Goal: Task Accomplishment & Management: Use online tool/utility

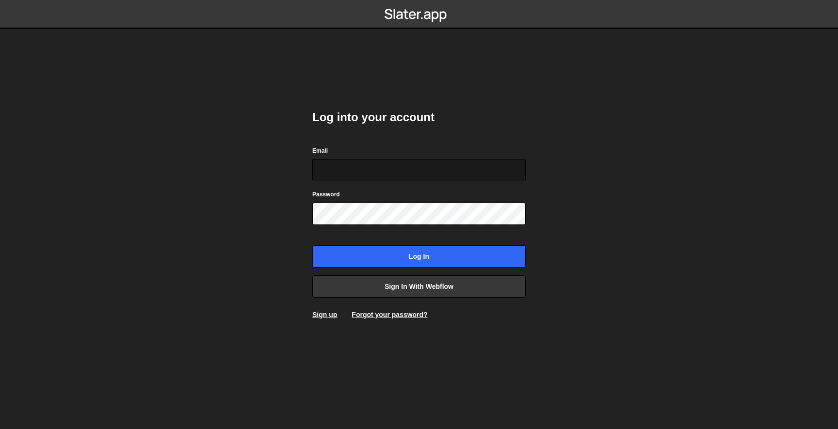
click at [387, 167] on input "Email" at bounding box center [418, 170] width 213 height 22
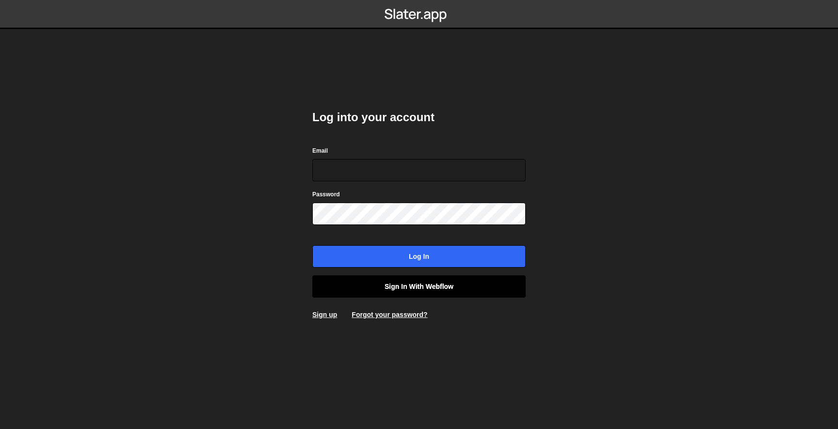
click at [372, 287] on link "Sign in with Webflow" at bounding box center [418, 286] width 213 height 22
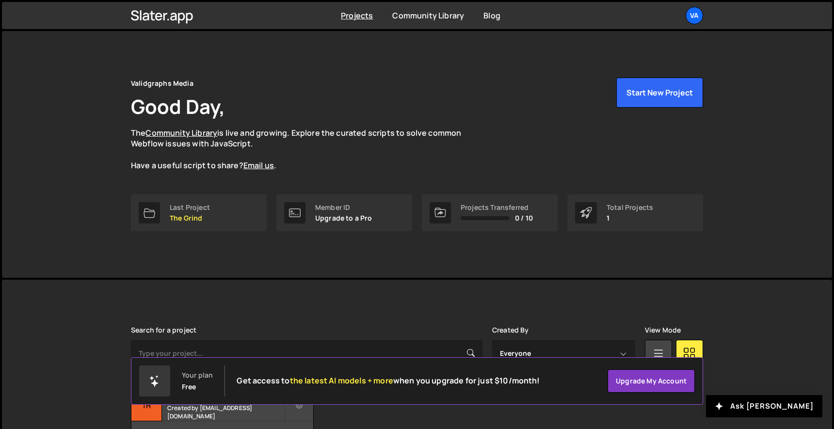
click at [214, 232] on div "Validgraphs Media Good Day, The Community Library is live and growing. Explore …" at bounding box center [416, 154] width 601 height 247
click at [214, 211] on link "Last Project The Grind" at bounding box center [199, 212] width 136 height 37
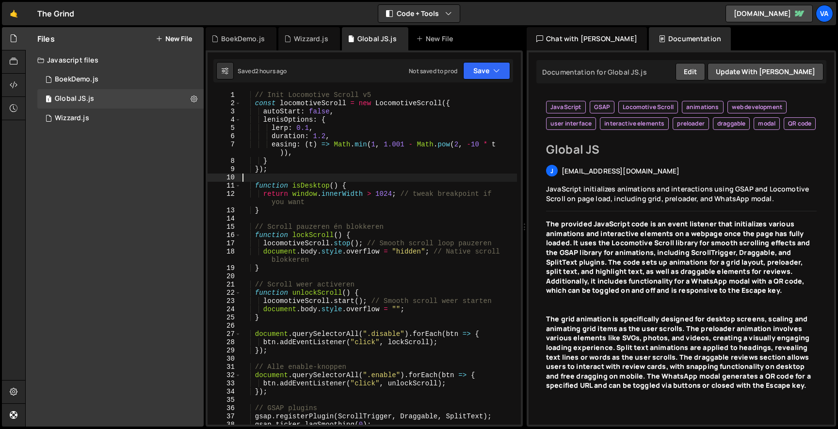
click at [414, 175] on div "// Init Locomotive Scroll v5 const locomotiveScroll = new LocomotiveScroll ({ a…" at bounding box center [378, 266] width 276 height 350
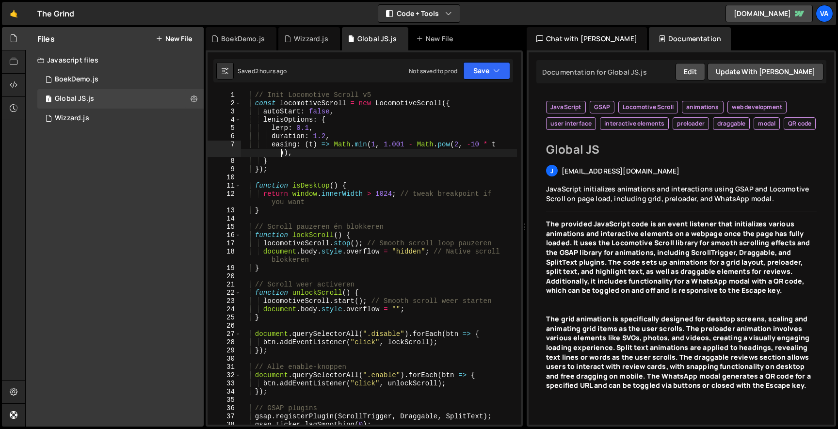
click at [251, 154] on div "// Init Locomotive Scroll v5 const locomotiveScroll = new LocomotiveScroll ({ a…" at bounding box center [378, 266] width 276 height 350
type textarea "});"
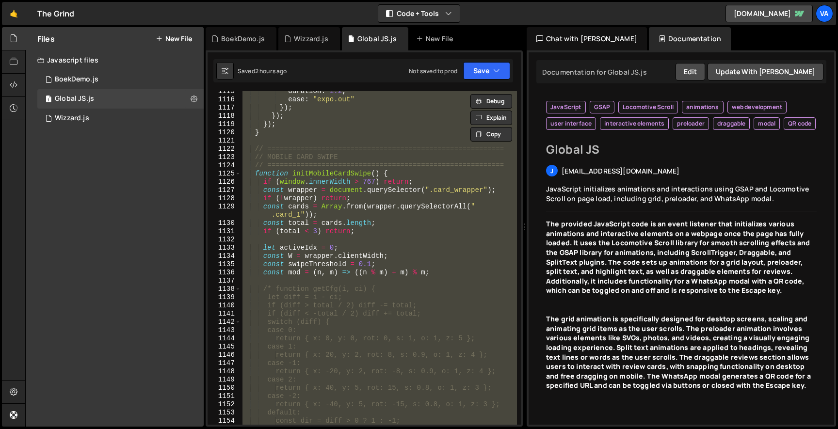
click at [336, 242] on div "duration : 1.2 , ease : "expo.out" }) ; }) ; }) ; } // ========================…" at bounding box center [378, 258] width 276 height 334
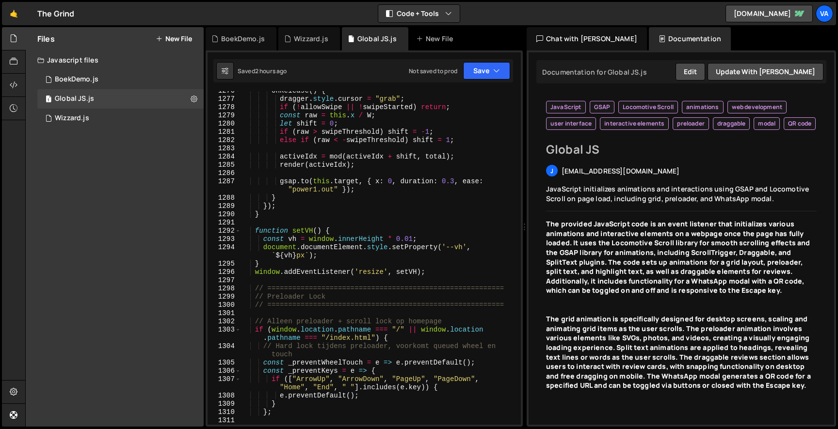
scroll to position [11775, 0]
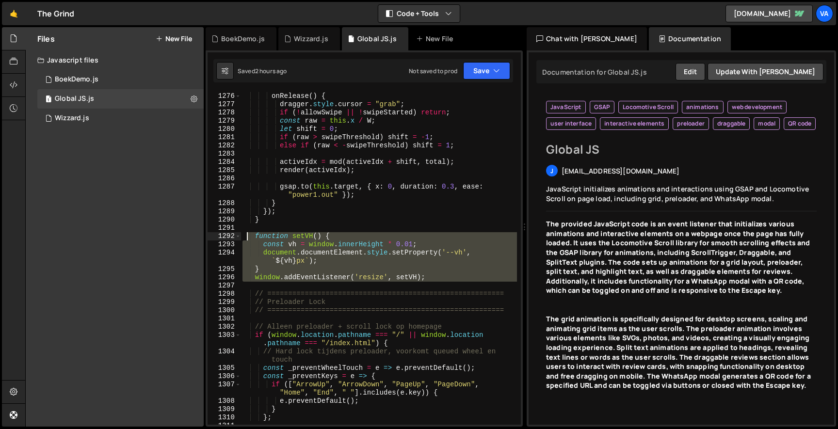
drag, startPoint x: 272, startPoint y: 283, endPoint x: 248, endPoint y: 235, distance: 53.1
click at [248, 235] on div "onRelease ( ) { dragger . style . cursor = "grab" ; if ( ! allowSwipe || ! swip…" at bounding box center [378, 259] width 276 height 350
type textarea "function setVH() { const vh = window.innerHeight * 0.01;"
click at [281, 231] on div "onRelease ( ) { dragger . style . cursor = "grab" ; if ( ! allowSwipe || ! swip…" at bounding box center [378, 259] width 276 height 350
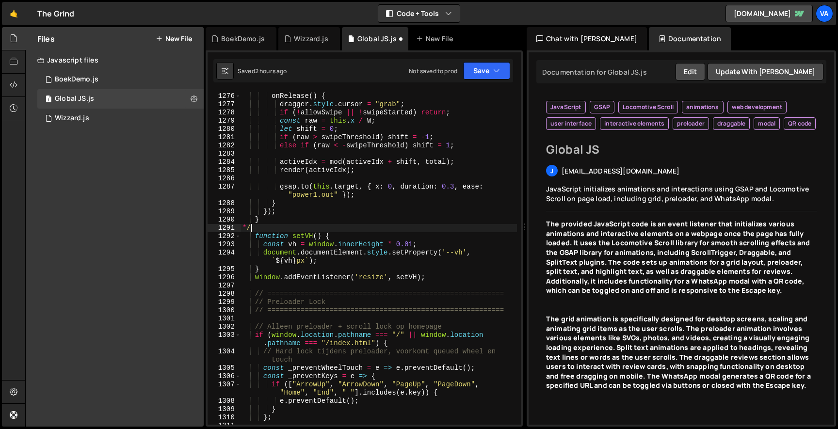
type textarea "*"
type textarea "/*"
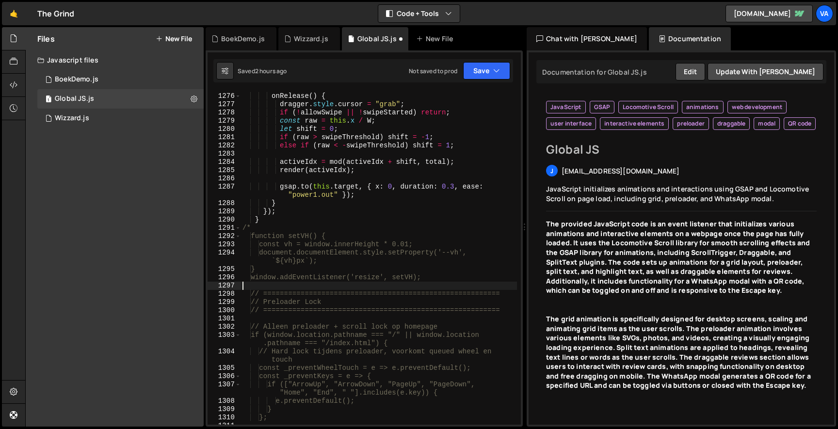
click at [357, 282] on div "onRelease ( ) { dragger . style . cursor = "grab" ; if ( ! allowSwipe || ! swip…" at bounding box center [378, 259] width 276 height 350
type textarea "*/"
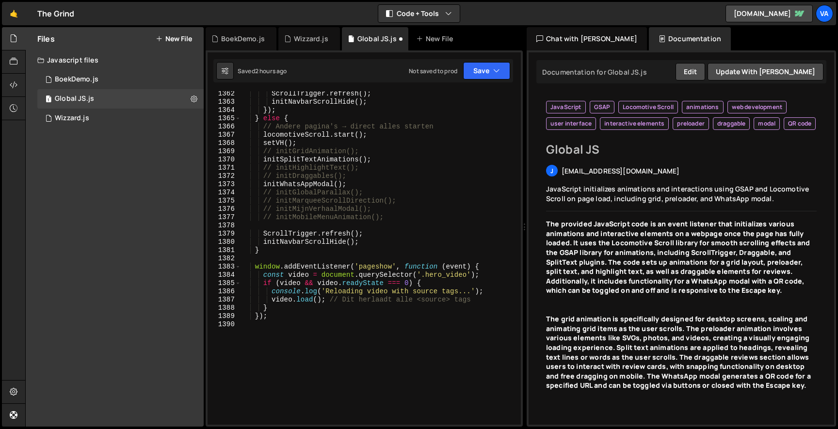
scroll to position [0, 0]
click at [377, 224] on div "ScrollTrigger . refresh ( ) ; initNavbarScrollHide ( ) ; }) ; } else { // Ander…" at bounding box center [378, 265] width 276 height 350
click at [380, 232] on div "ScrollTrigger . refresh ( ) ; initNavbarScrollHide ( ) ; }) ; } else { // Ander…" at bounding box center [378, 265] width 276 height 350
click at [379, 239] on div "ScrollTrigger . refresh ( ) ; initNavbarScrollHide ( ) ; }) ; } else { // Ander…" at bounding box center [378, 265] width 276 height 350
type textarea "initNavbarScrollHide();"
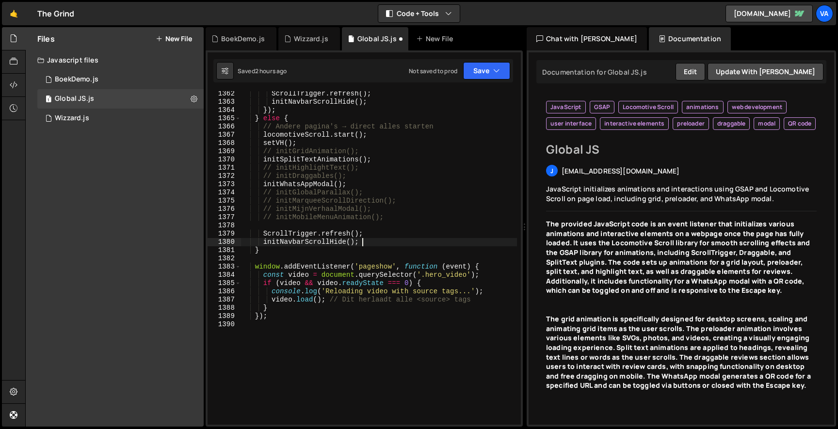
scroll to position [0, 1]
paste textarea "initFixedUI();"
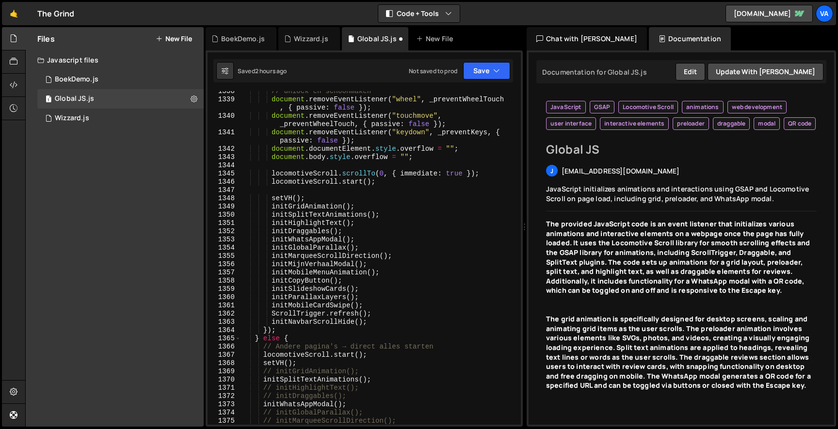
scroll to position [12390, 0]
click at [375, 322] on div "// unlock en schoonmaken document . removeEventListener ( "wheel" , _preventWhe…" at bounding box center [378, 262] width 276 height 350
type textarea "initNavbarScrollHide();"
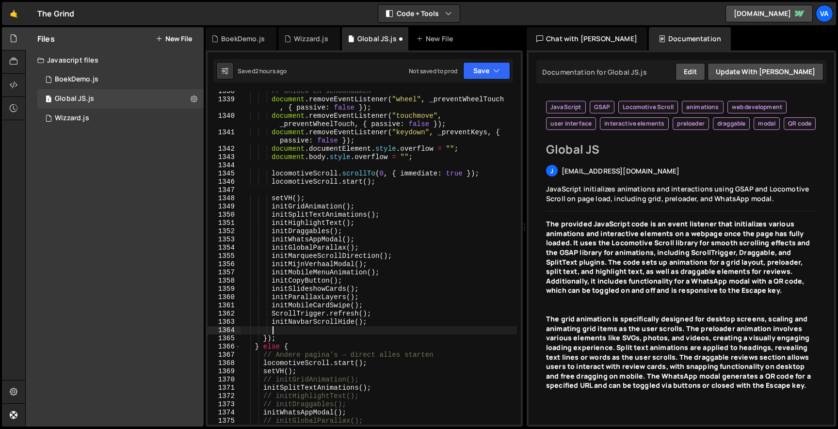
paste textarea "initFixedUI();"
type textarea "initFixedUI();"
click at [497, 65] on button "Save" at bounding box center [486, 70] width 47 height 17
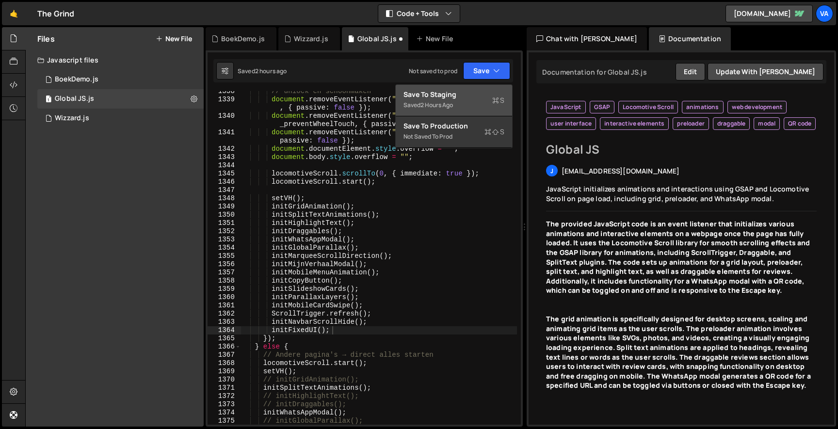
click at [469, 96] on div "Save to Staging S" at bounding box center [453, 95] width 101 height 10
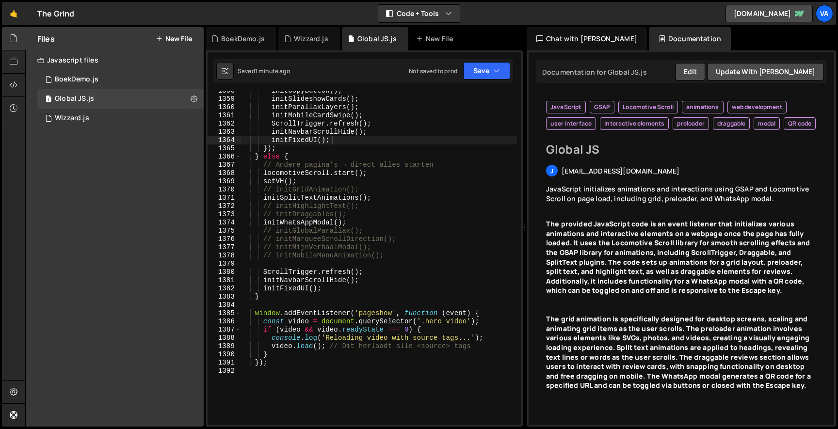
scroll to position [12579, 0]
drag, startPoint x: 347, startPoint y: 140, endPoint x: 215, endPoint y: 140, distance: 131.4
click at [215, 140] on div "initFixedUI(); 1358 1359 1360 1361 1362 1363 1364 1365 1366 1367 1368 1369 1370…" at bounding box center [363, 258] width 313 height 334
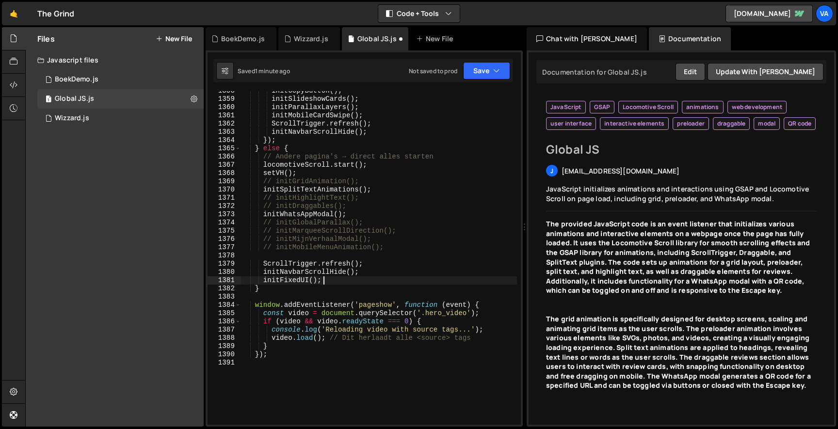
drag, startPoint x: 337, startPoint y: 280, endPoint x: 183, endPoint y: 278, distance: 154.2
click at [183, 278] on div "Files New File Javascript files 1 BoekDemo.js 0 1 Global JS.js 0 1 Wizzard.js 0" at bounding box center [431, 227] width 812 height 400
type textarea "initFixedUI();"
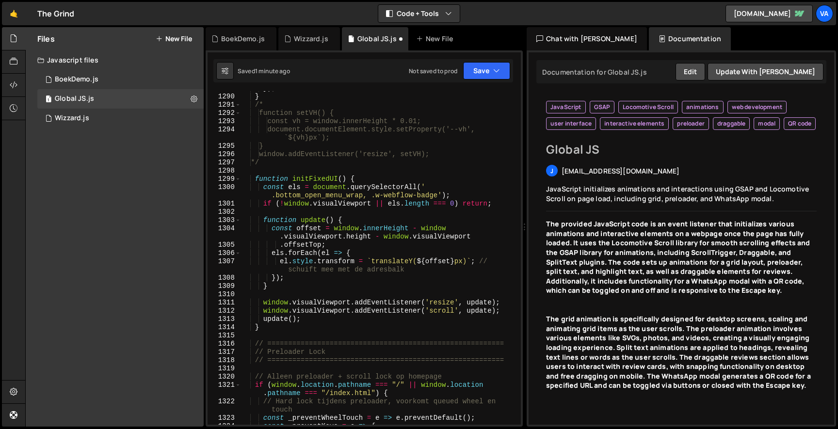
scroll to position [11889, 0]
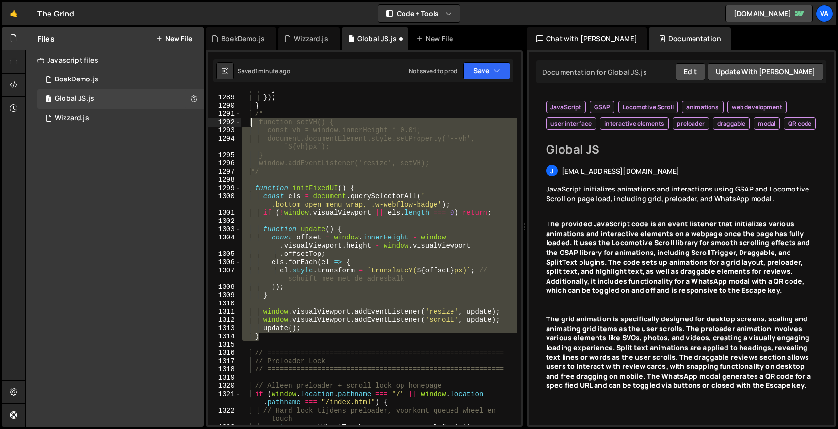
drag, startPoint x: 266, startPoint y: 339, endPoint x: 251, endPoint y: 124, distance: 215.2
click at [251, 124] on div "} }) ; } /* function setVH() { const vh = window.innerHeight * 0.01; document.d…" at bounding box center [378, 260] width 276 height 350
type textarea "function setVH() { const vh = window.innerHeight * 0.01;"
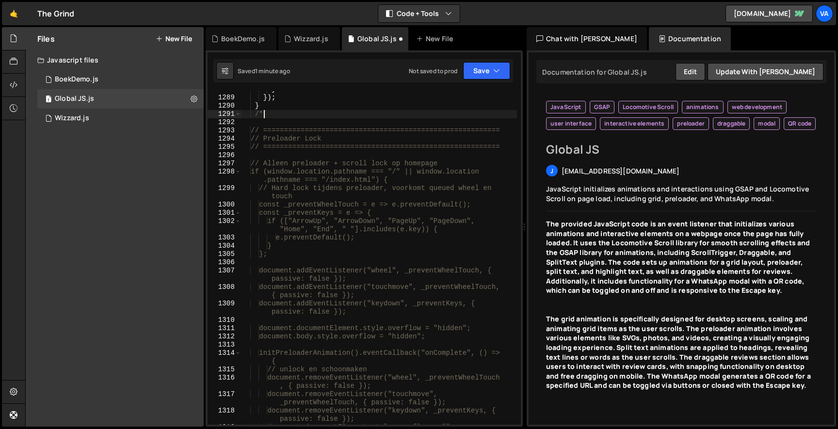
type textarea "/"
paste textarea "}"
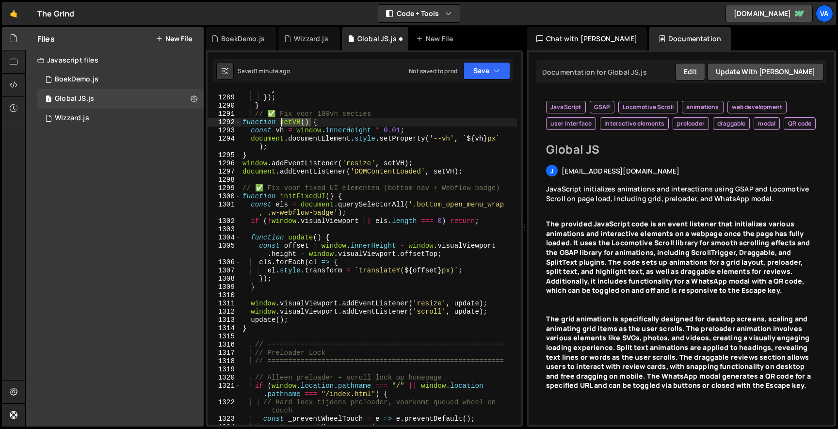
drag, startPoint x: 311, startPoint y: 121, endPoint x: 282, endPoint y: 122, distance: 29.1
click at [282, 122] on div "} }) ; } // ✅ Fix voor 100vh secties function setVH ( ) { const vh = window . i…" at bounding box center [378, 260] width 276 height 350
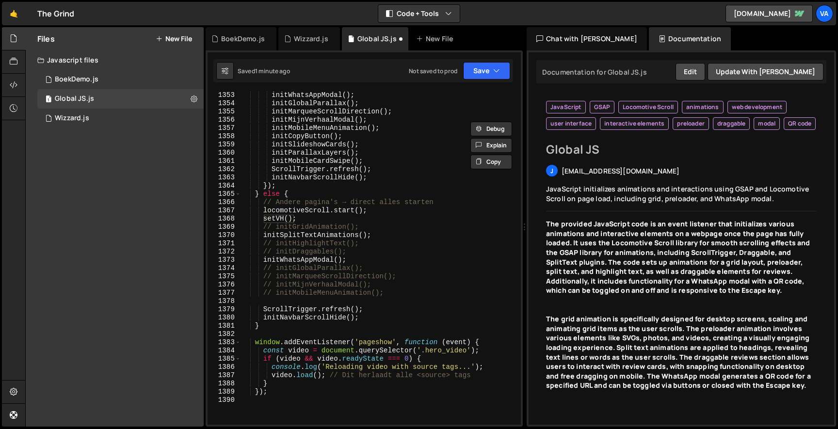
scroll to position [12526, 0]
click at [392, 175] on div "initDraggables ( ) ; initWhatsAppModal ( ) ; initGlobalParallax ( ) ; initMarqu…" at bounding box center [378, 258] width 276 height 350
type textarea "initNavbarScrollHide();"
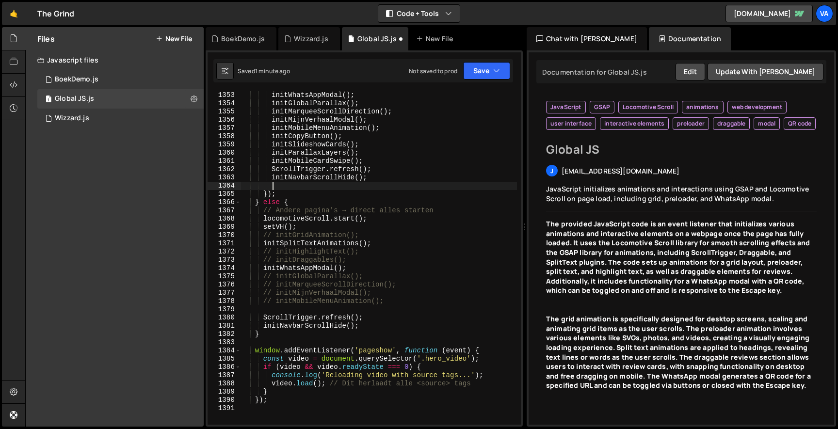
scroll to position [0, 1]
paste textarea "setVH()"
click at [366, 327] on div "initDraggables ( ) ; initWhatsAppModal ( ) ; initGlobalParallax ( ) ; initMarqu…" at bounding box center [378, 258] width 276 height 350
type textarea "initNavbarScrollHide();"
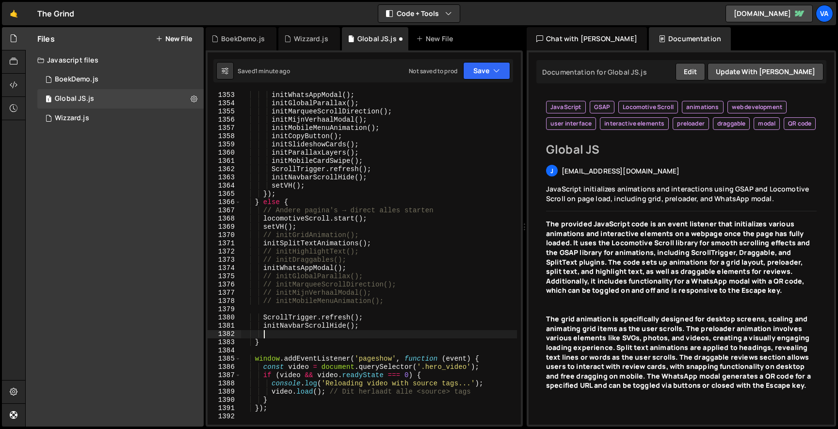
paste textarea "setVH()"
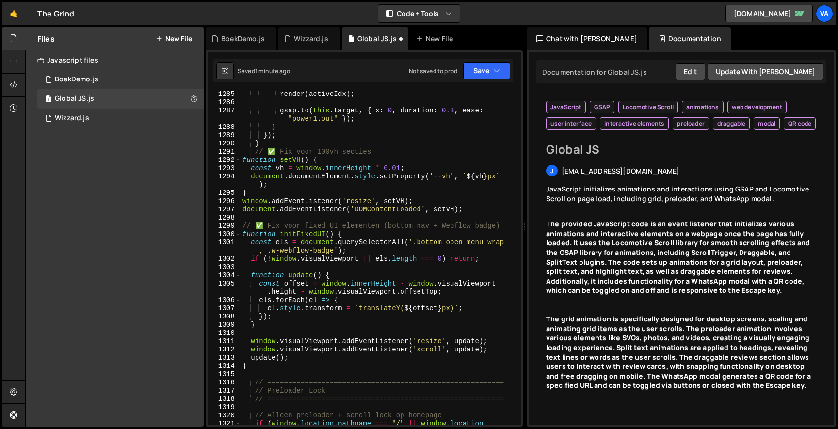
scroll to position [11851, 0]
drag, startPoint x: 336, startPoint y: 233, endPoint x: 282, endPoint y: 232, distance: 54.3
click at [282, 232] on div "render ( activeIdx ) ; gsap . to ( this . target , { x : 0 , duration : 0.3 , e…" at bounding box center [378, 269] width 276 height 358
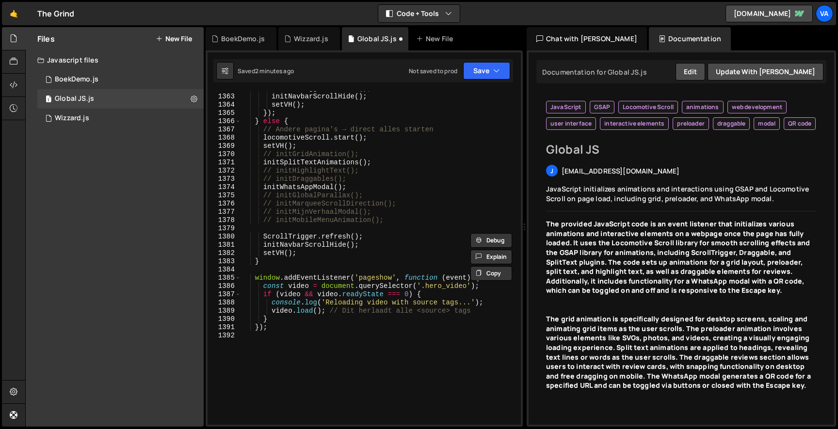
scroll to position [0, 0]
click at [310, 253] on div "ScrollTrigger . refresh ( ) ; initNavbarScrollHide ( ) ; setVH ( ) ; }) ; } els…" at bounding box center [378, 259] width 276 height 350
type textarea "setVH();"
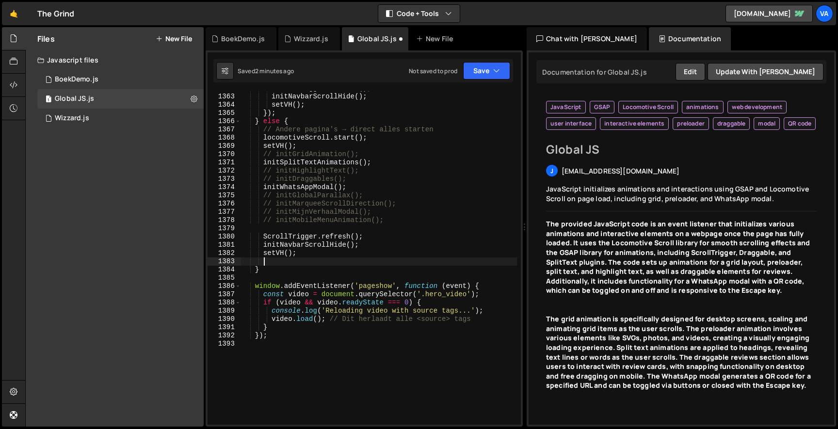
paste textarea "initFixedUI()"
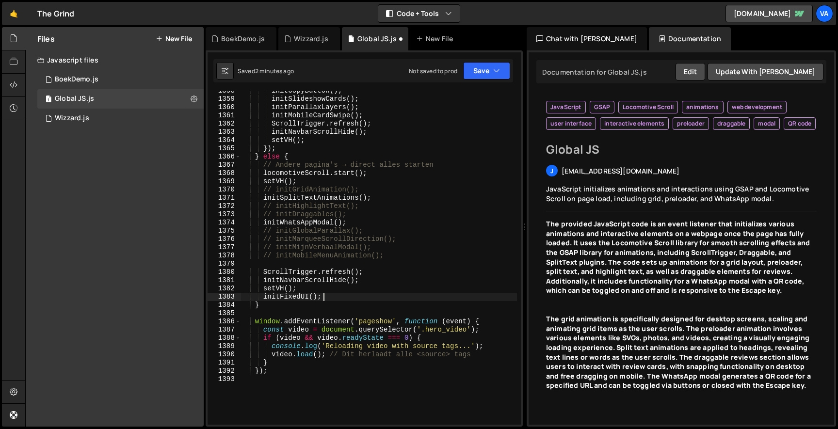
scroll to position [12565, 0]
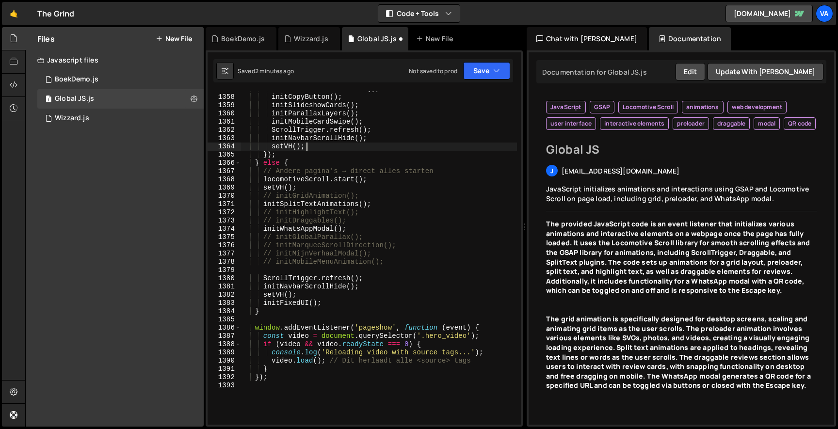
click at [346, 146] on div "initMobileMenuAnimation ( ) ; initCopyButton ( ) ; initSlideshowCards ( ) ; ini…" at bounding box center [378, 260] width 276 height 350
type textarea "setVH();"
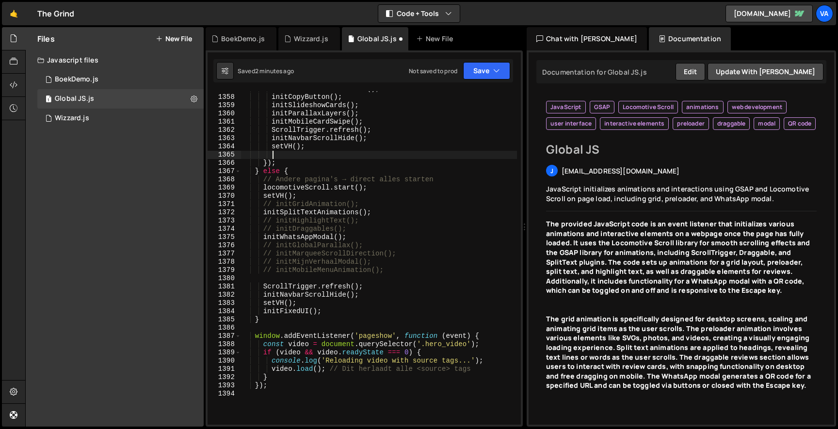
paste textarea "initFixedUI()"
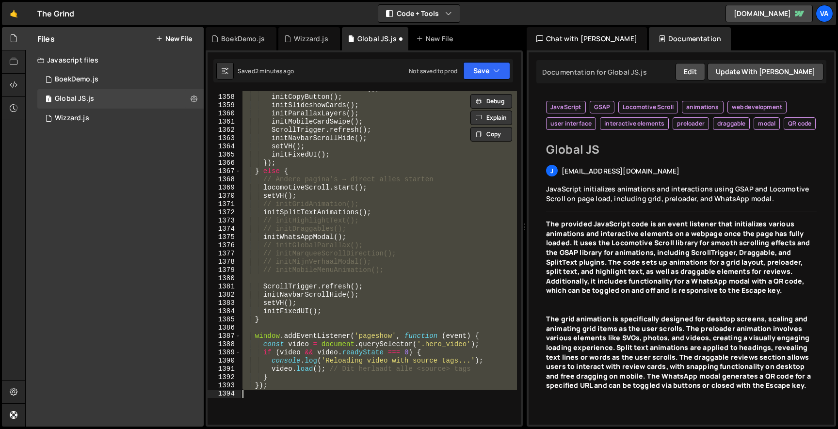
click at [291, 295] on div "initMobileMenuAnimation ( ) ; initCopyButton ( ) ; initSlideshowCards ( ) ; ini…" at bounding box center [378, 258] width 276 height 334
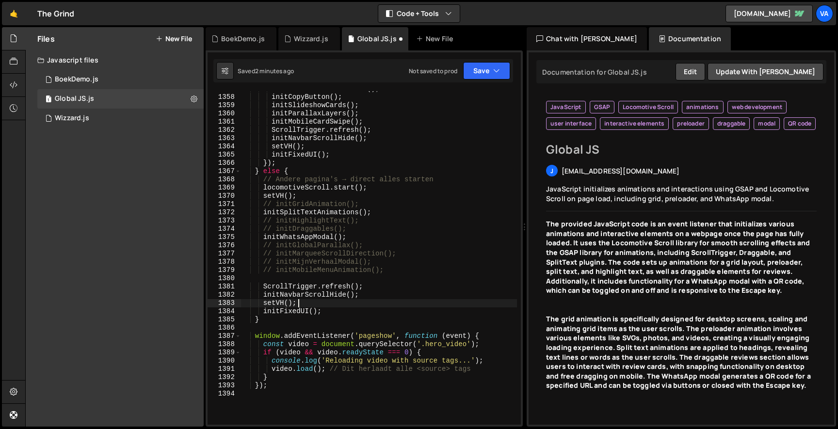
drag, startPoint x: 298, startPoint y: 303, endPoint x: 168, endPoint y: 303, distance: 130.4
click at [173, 303] on div "Files New File Javascript files 1 BoekDemo.js 0 1 Global JS.js 0 1 Wizzard.js 0" at bounding box center [431, 227] width 812 height 400
type textarea "="
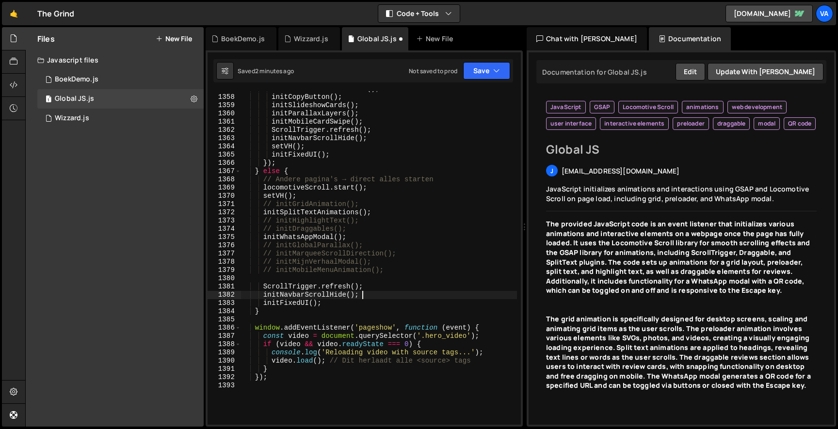
click at [308, 192] on div "initMobileMenuAnimation ( ) ; initCopyButton ( ) ; initSlideshowCards ( ) ; ini…" at bounding box center [378, 260] width 276 height 350
drag, startPoint x: 308, startPoint y: 195, endPoint x: 199, endPoint y: 194, distance: 109.6
click at [199, 194] on div "Files New File Javascript files 1 BoekDemo.js 0 1 Global JS.js 0 1 Wizzard.js 0" at bounding box center [431, 227] width 812 height 400
type textarea "setVH();"
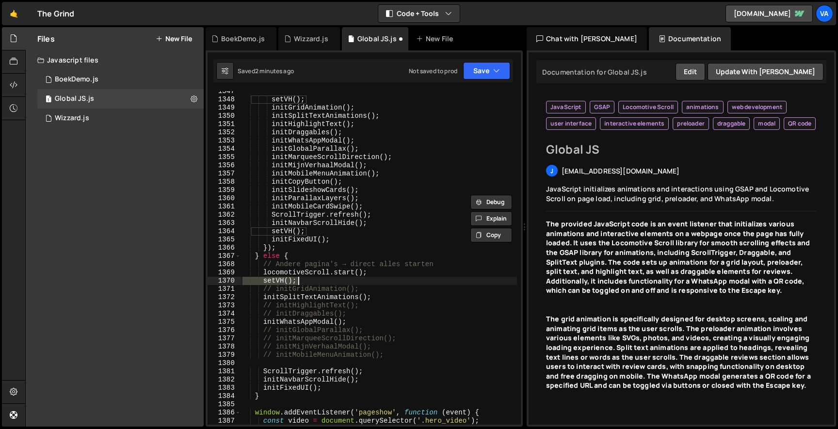
scroll to position [12472, 0]
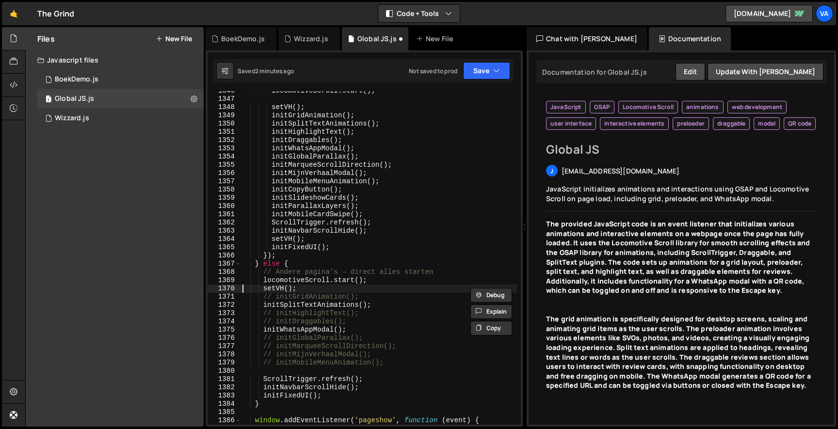
drag, startPoint x: 311, startPoint y: 288, endPoint x: 183, endPoint y: 286, distance: 128.0
click at [183, 286] on div "Files New File Javascript files 1 BoekDemo.js 0 1 Global JS.js 0 1 Wizzard.js 0" at bounding box center [431, 227] width 812 height 400
click at [350, 399] on div "locomotiveScroll . start ( ) ; setVH ( ) ; initGridAnimation ( ) ; initSplitTex…" at bounding box center [378, 262] width 276 height 350
type textarea "initFixedUI();"
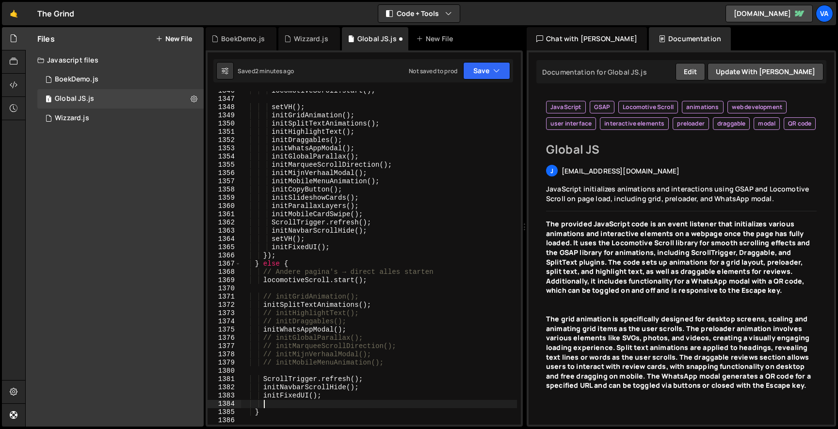
scroll to position [0, 1]
paste textarea "setVH();"
click at [315, 106] on div "locomotiveScroll . start ( ) ; setVH ( ) ; initGridAnimation ( ) ; initSplitTex…" at bounding box center [378, 262] width 276 height 350
type textarea "setVH();"
drag, startPoint x: 329, startPoint y: 106, endPoint x: 200, endPoint y: 106, distance: 129.4
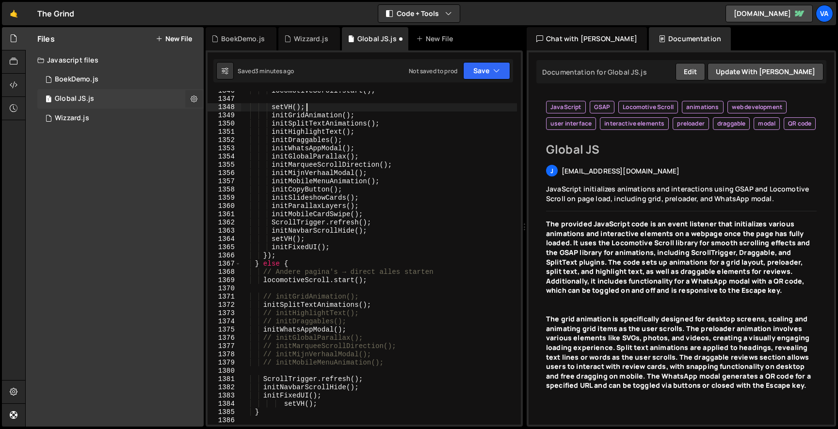
click at [200, 106] on div "Files New File Javascript files 1 BoekDemo.js 0 1 Global JS.js 0 1 Wizzard.js 0" at bounding box center [431, 227] width 812 height 400
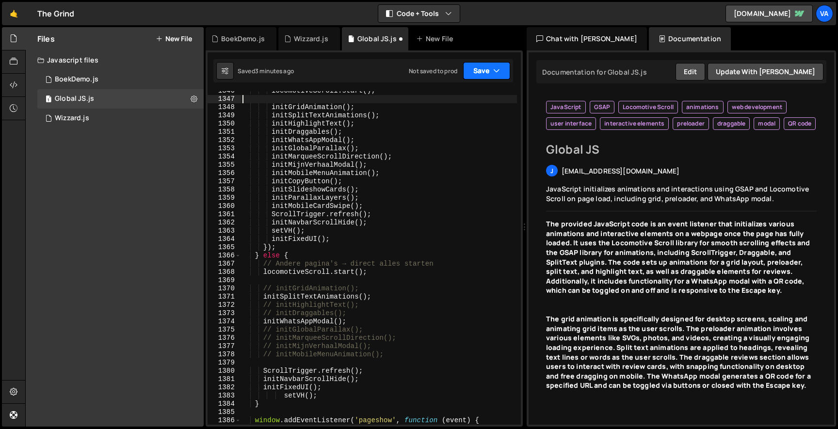
click at [493, 70] on button "Save" at bounding box center [486, 70] width 47 height 17
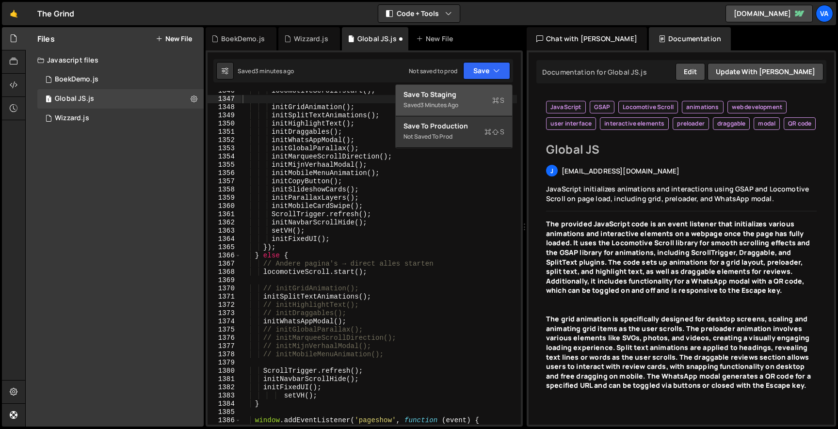
click at [458, 99] on div "Save to Staging S" at bounding box center [453, 95] width 101 height 10
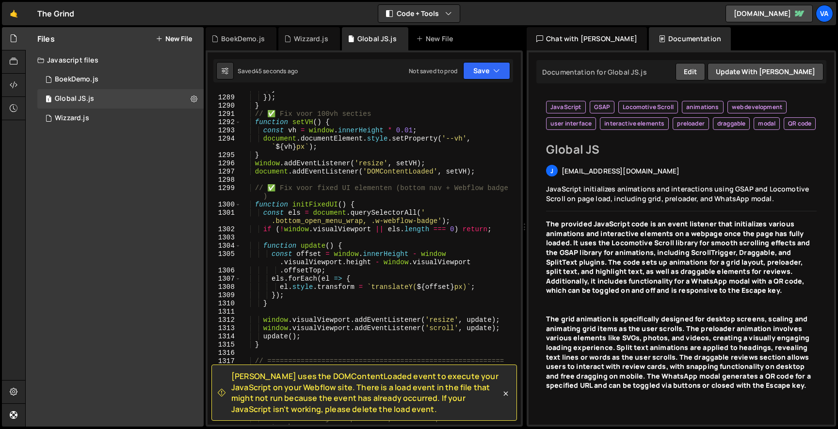
scroll to position [11894, 0]
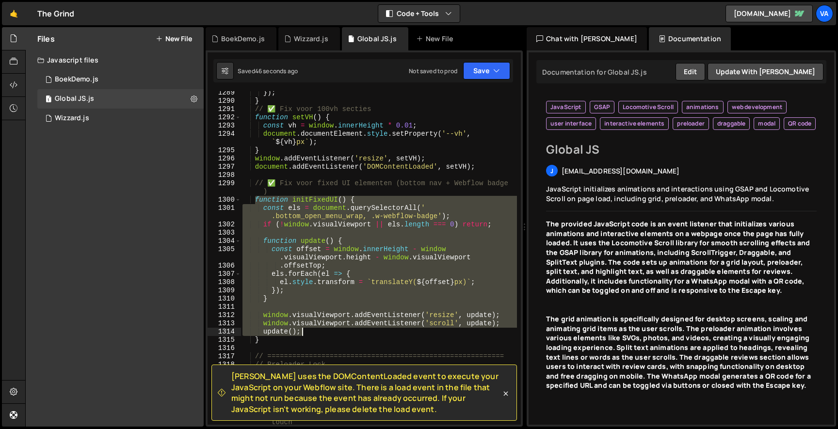
drag, startPoint x: 255, startPoint y: 198, endPoint x: 309, endPoint y: 334, distance: 146.6
click at [309, 334] on div "}) ; } // ✅ Fix voor 100vh secties function setVH ( ) { const vh = window . inn…" at bounding box center [378, 264] width 276 height 350
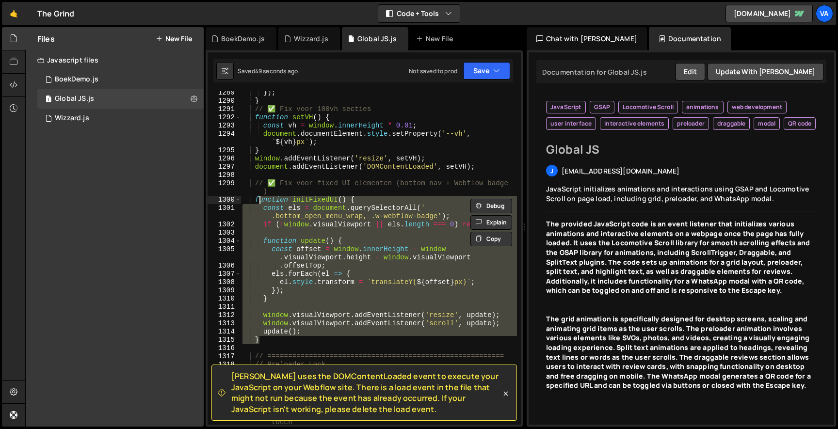
drag, startPoint x: 293, startPoint y: 341, endPoint x: 259, endPoint y: 199, distance: 145.6
click at [259, 199] on div "}) ; } // ✅ Fix voor 100vh secties function setVH ( ) { const vh = window . inn…" at bounding box center [378, 264] width 276 height 350
type textarea "f"
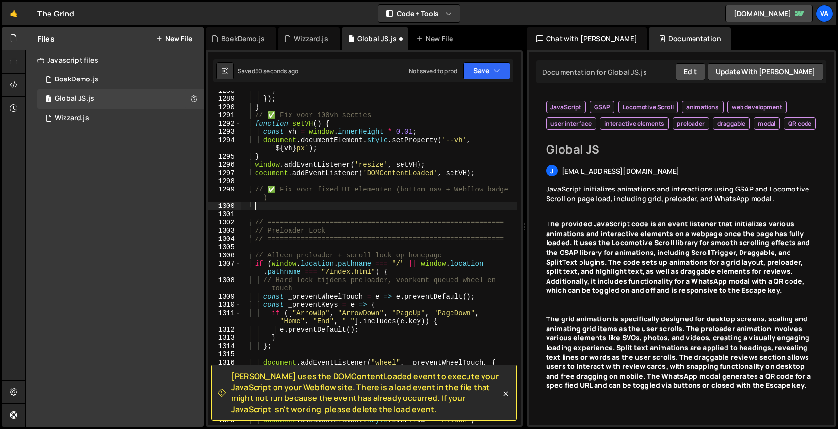
scroll to position [11884, 0]
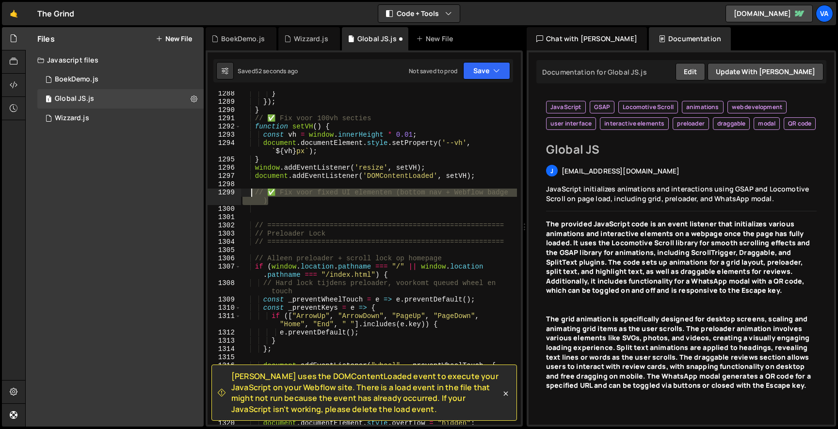
drag, startPoint x: 266, startPoint y: 203, endPoint x: 249, endPoint y: 189, distance: 21.7
click at [249, 189] on div "} }) ; } // ✅ Fix voor 100vh secties function setVH ( ) { const vh = window . i…" at bounding box center [378, 265] width 276 height 350
paste textarea "}"
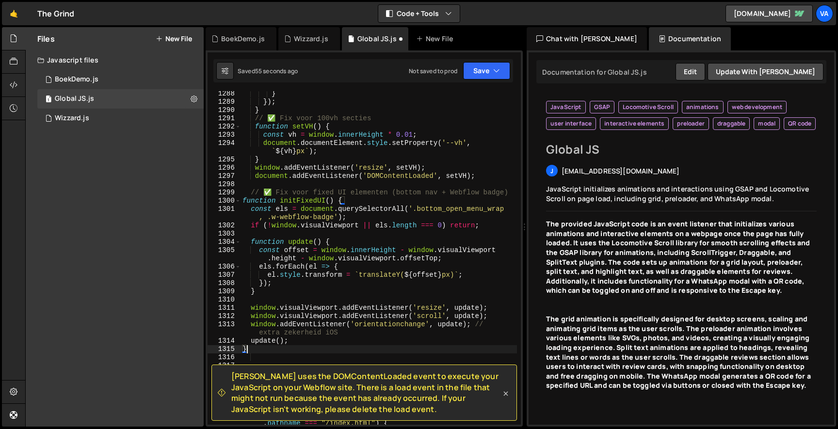
click at [504, 390] on icon at bounding box center [506, 394] width 10 height 10
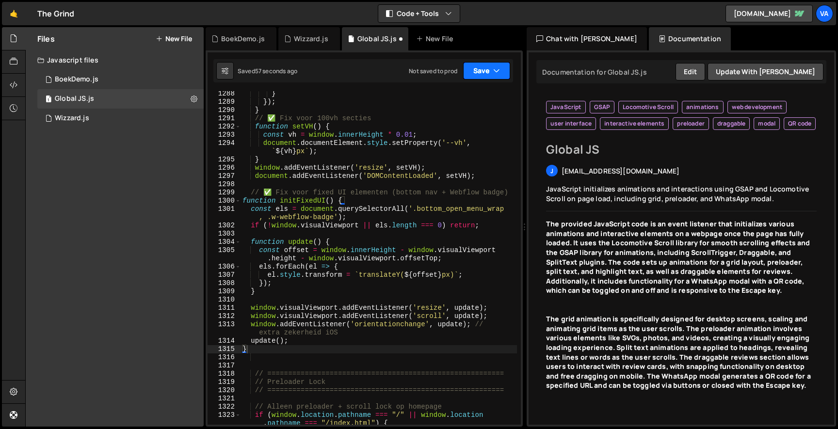
click at [477, 76] on button "Save" at bounding box center [486, 70] width 47 height 17
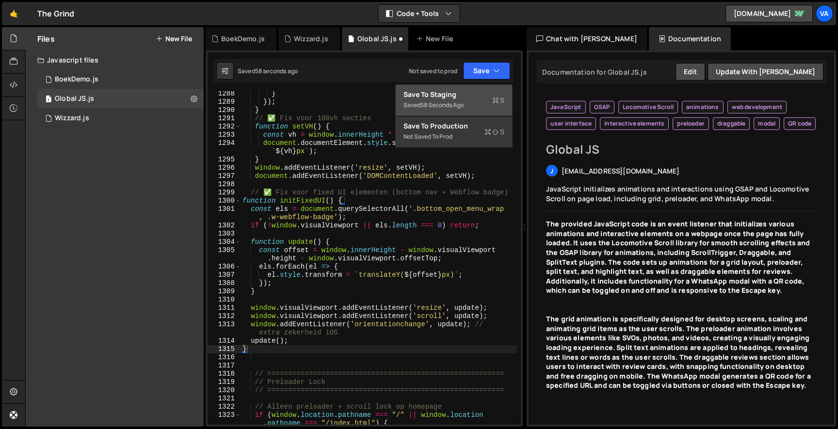
click at [469, 92] on div "Save to Staging S" at bounding box center [453, 95] width 101 height 10
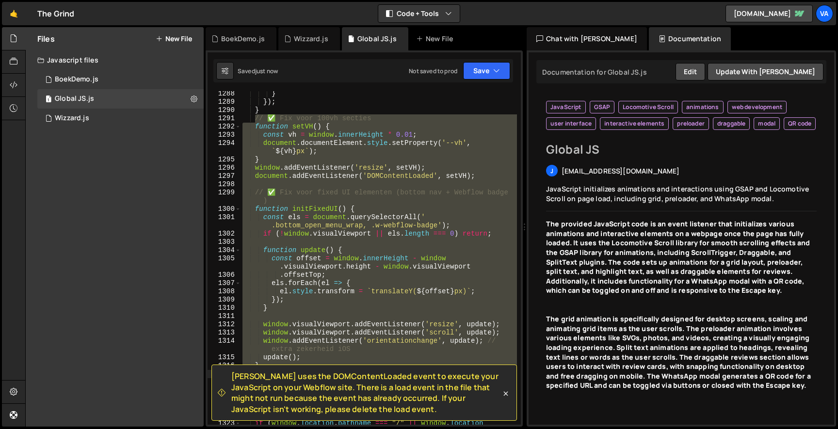
drag, startPoint x: 255, startPoint y: 117, endPoint x: 290, endPoint y: 370, distance: 255.4
click at [290, 52] on div "[PERSON_NAME] uses the DOMContentLoaded event to execute your JavaScript on you…" at bounding box center [363, 52] width 313 height 0
type textarea "update(); }"
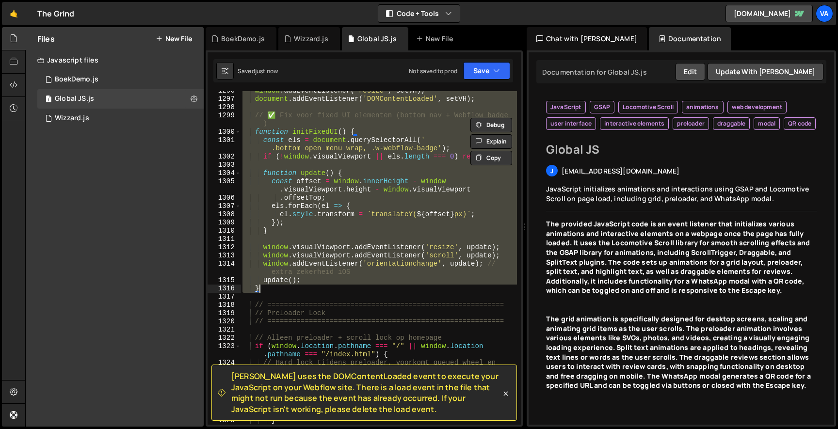
scroll to position [0, 0]
click at [313, 297] on div "window . addEventListener ( 'resize' , setVH ) ; document . addEventListener ( …" at bounding box center [378, 262] width 276 height 350
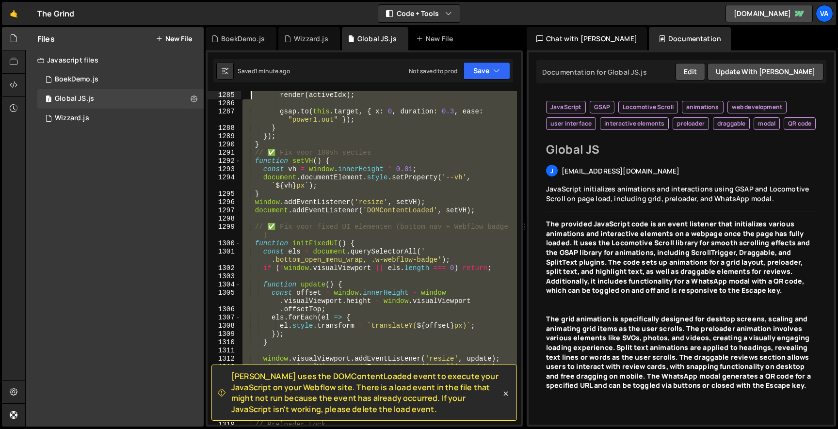
scroll to position [11784, 0]
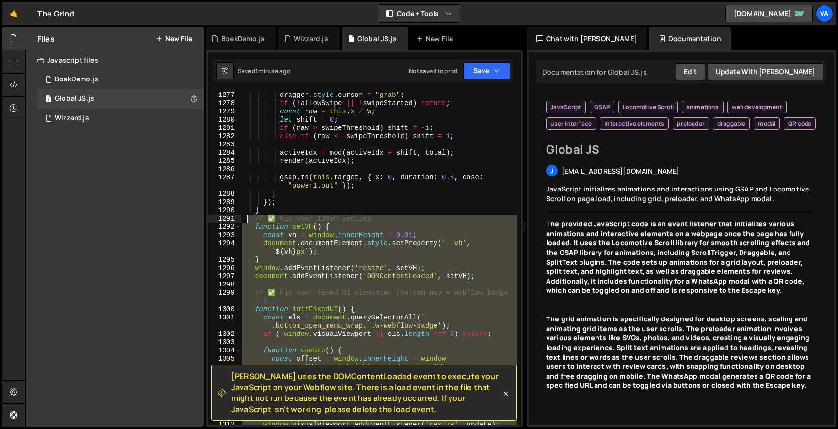
drag, startPoint x: 270, startPoint y: 291, endPoint x: 245, endPoint y: 220, distance: 75.4
click at [245, 220] on div "dragger . style . cursor = "grab" ; if ( ! allowSwipe || ! swipeStarted ) retur…" at bounding box center [378, 266] width 276 height 350
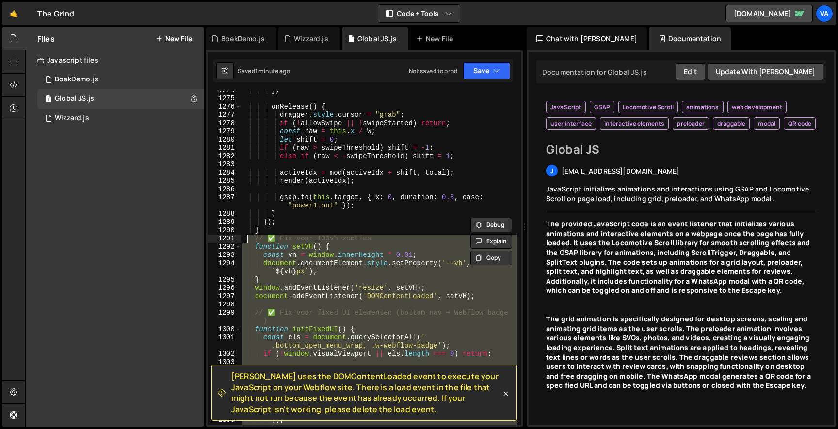
scroll to position [11765, 0]
click at [266, 309] on div "} , onRelease ( ) { dragger . style . cursor = "grab" ; if ( ! allowSwipe || ! …" at bounding box center [378, 258] width 276 height 334
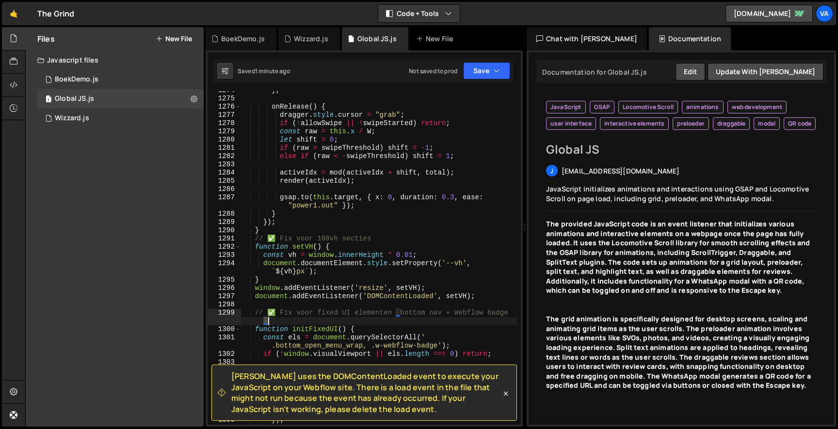
drag, startPoint x: 254, startPoint y: 318, endPoint x: 289, endPoint y: 322, distance: 35.2
click at [289, 322] on div "} , onRelease ( ) { dragger . style . cursor = "grab" ; if ( ! allowSwipe || ! …" at bounding box center [378, 261] width 276 height 350
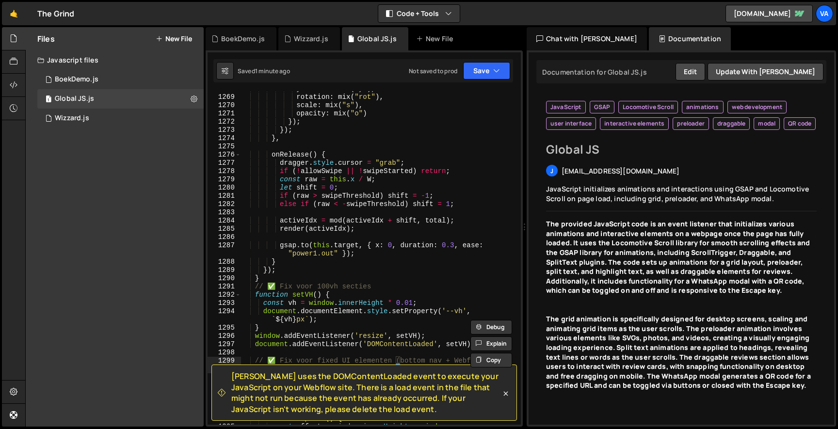
scroll to position [11797, 0]
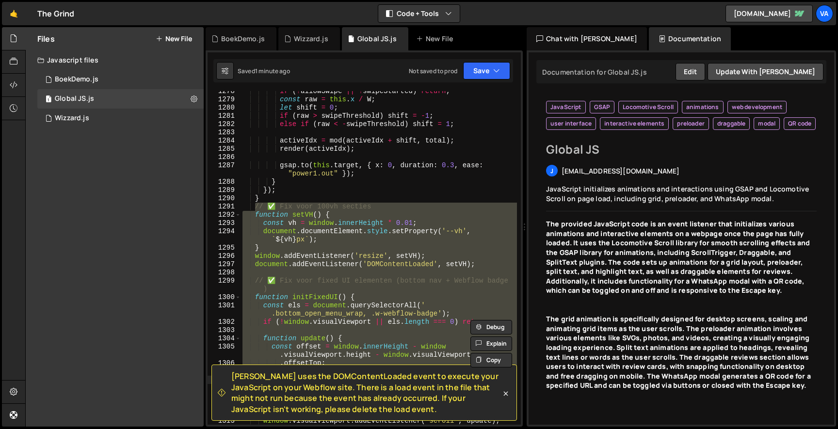
drag, startPoint x: 254, startPoint y: 207, endPoint x: 299, endPoint y: 341, distance: 141.3
click at [299, 341] on div "if ( ! allowSwipe || ! swipeStarted ) return ; const raw = this . x / W ; let s…" at bounding box center [378, 266] width 276 height 358
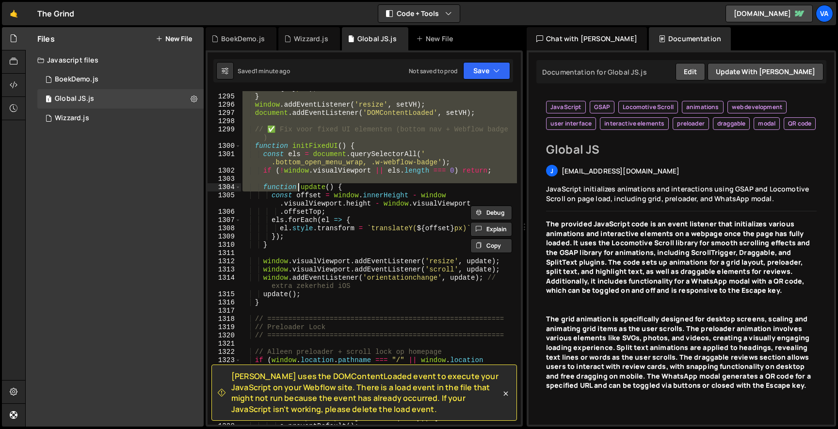
scroll to position [11954, 0]
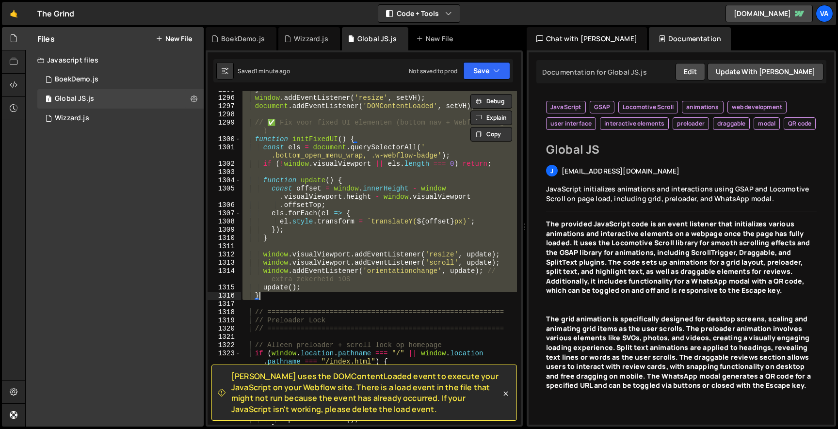
paste textarea "document.addEventListener('DOMContentLoaded', setVH);"
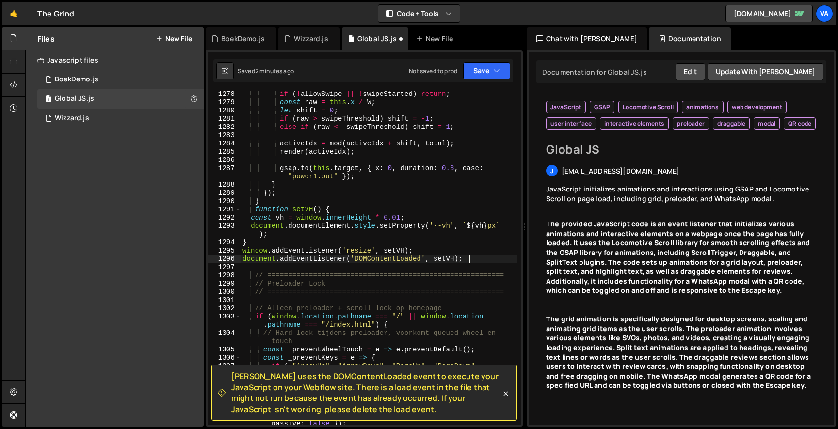
scroll to position [11793, 0]
click at [294, 201] on div "if ( ! allowSwipe || ! swipeStarted ) return ; const raw = this . x / W ; let s…" at bounding box center [378, 269] width 276 height 358
type textarea "}"
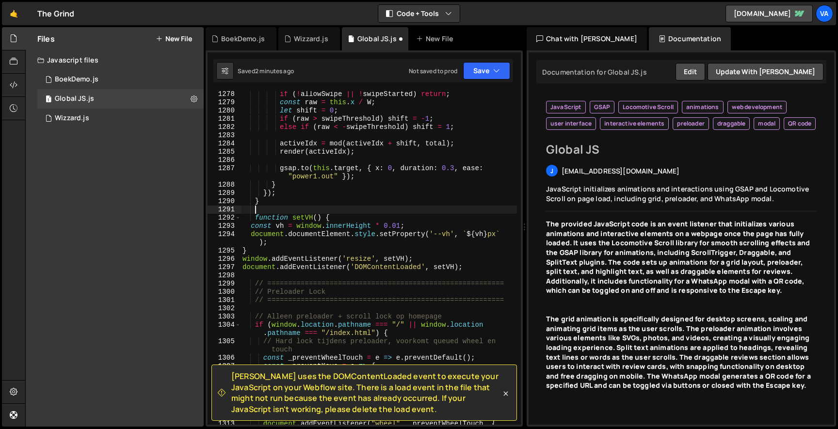
scroll to position [0, 0]
click at [320, 199] on div "if ( ! allowSwipe || ! swipeStarted ) return ; const raw = this . x / W ; let s…" at bounding box center [378, 269] width 276 height 358
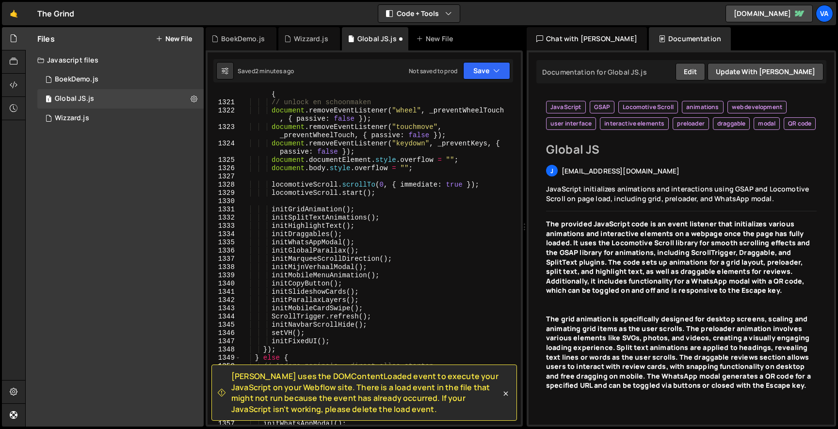
scroll to position [12268, 0]
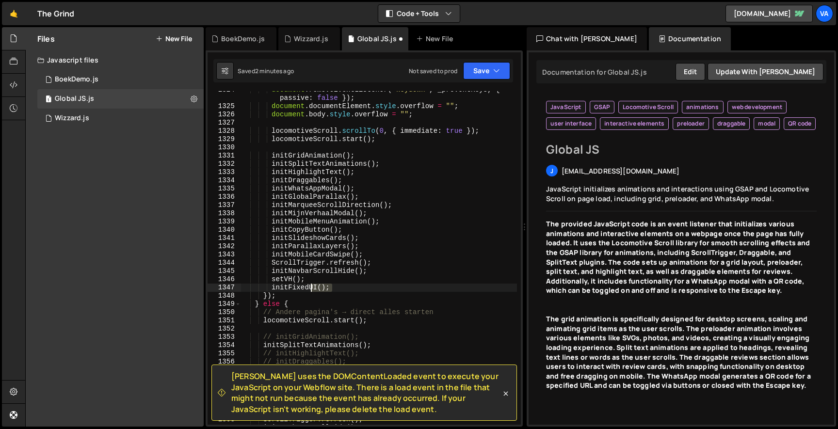
drag, startPoint x: 310, startPoint y: 287, endPoint x: 204, endPoint y: 287, distance: 106.2
click at [204, 287] on div "Files New File Javascript files 1 BoekDemo.js 0 1 Global JS.js 0 1 Wizzard.js 0" at bounding box center [431, 227] width 812 height 400
type textarea "initFixedUI();"
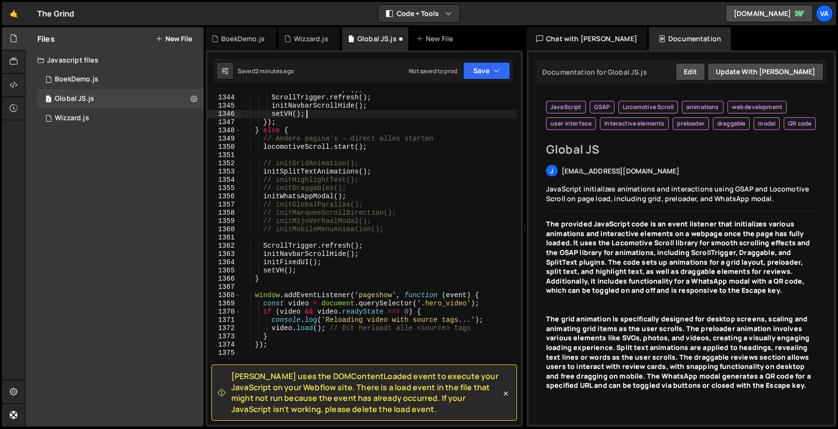
scroll to position [0, 0]
drag, startPoint x: 323, startPoint y: 263, endPoint x: 91, endPoint y: 268, distance: 231.8
click at [91, 268] on div "Files New File Javascript files 1 BoekDemo.js 0 1 Global JS.js 0 1 Wizzard.js 0" at bounding box center [431, 227] width 812 height 400
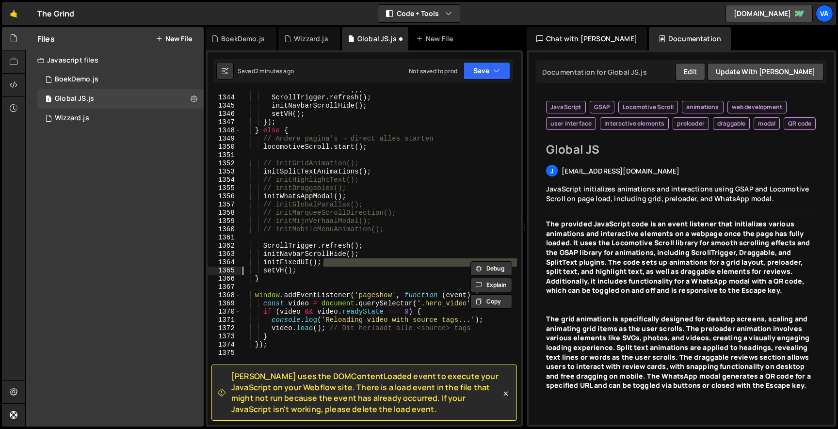
click at [284, 268] on div "initMobileCardSwipe ( ) ; ScrollTrigger . refresh ( ) ; initNavbarScrollHide ( …" at bounding box center [378, 260] width 276 height 350
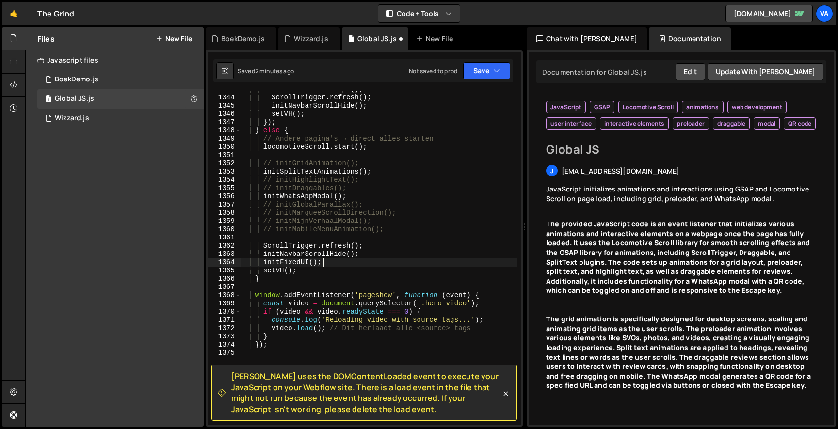
drag, startPoint x: 336, startPoint y: 260, endPoint x: 159, endPoint y: 251, distance: 177.2
click at [159, 251] on div "Files New File Javascript files 1 BoekDemo.js 0 1 Global JS.js 0 1 Wizzard.js 0" at bounding box center [431, 227] width 812 height 400
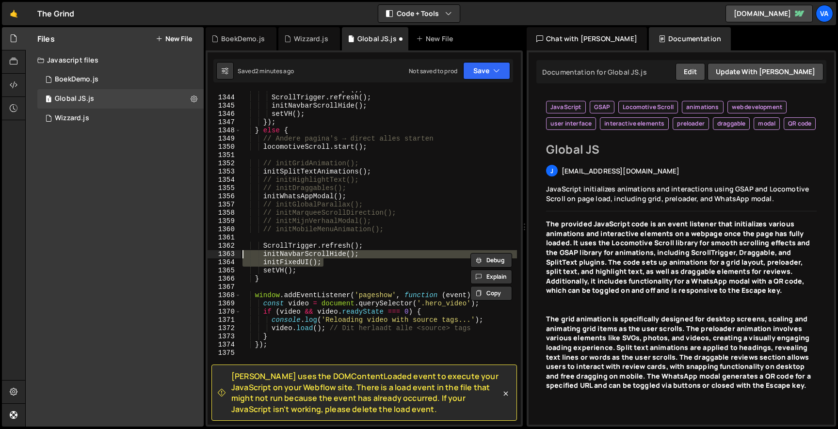
type textarea "initFixedUI();"
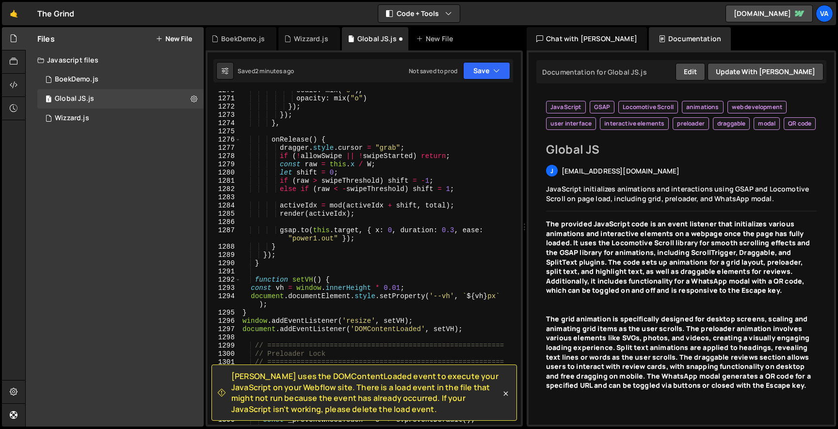
scroll to position [11791, 0]
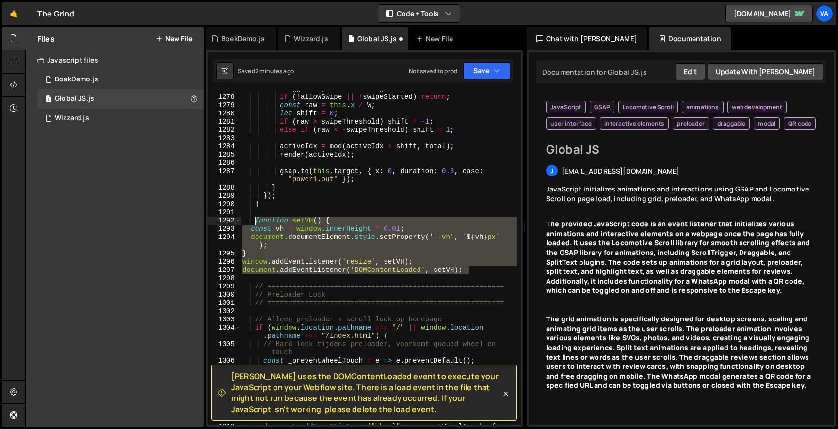
drag, startPoint x: 477, startPoint y: 270, endPoint x: 256, endPoint y: 219, distance: 227.3
click at [256, 219] on div "dragger . style . cursor = "grab" ; if ( ! allowSwipe || ! swipeStarted ) retur…" at bounding box center [378, 264] width 276 height 358
click at [344, 270] on div "dragger . style . cursor = "grab" ; if ( ! allowSwipe || ! swipeStarted ) retur…" at bounding box center [378, 258] width 276 height 334
type textarea "document.addEventListener('DOMContentLoaded', setVH);"
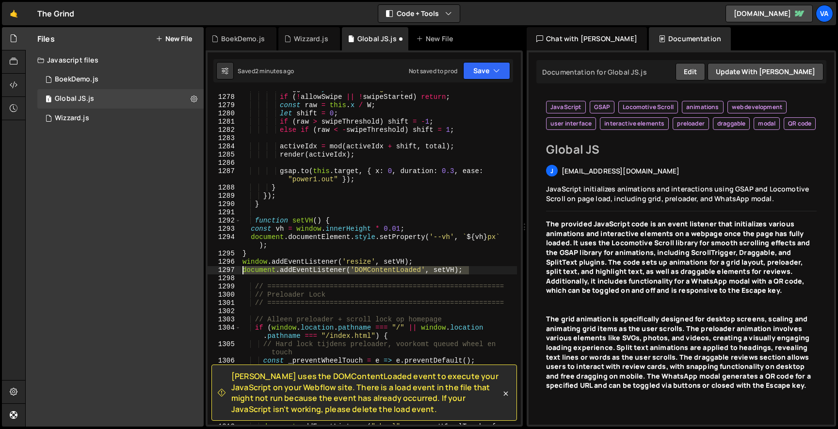
drag, startPoint x: 476, startPoint y: 273, endPoint x: 191, endPoint y: 270, distance: 285.1
click at [191, 270] on div "Files New File Javascript files 1 BoekDemo.js 0 1 Global JS.js 0 1 Wizzard.js 0" at bounding box center [431, 227] width 812 height 400
click at [482, 54] on div "[PERSON_NAME] uses the DOMContentLoaded event to execute your JavaScript on you…" at bounding box center [364, 238] width 317 height 376
click at [482, 75] on button "Save" at bounding box center [486, 70] width 47 height 17
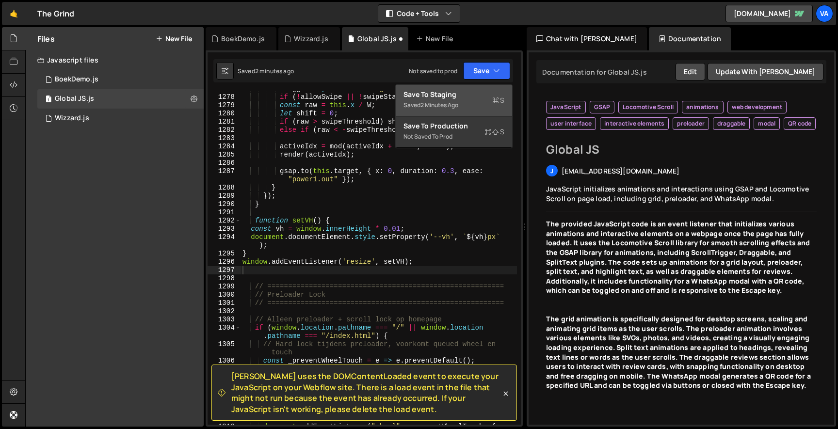
click at [461, 102] on div "Saved 2 minutes ago" at bounding box center [453, 105] width 101 height 12
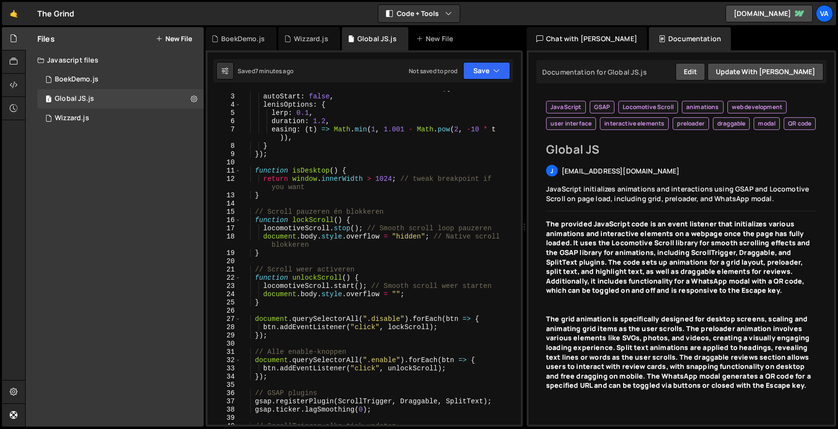
scroll to position [16, 0]
type textarea "}"
click at [333, 192] on div "autoStart : false , lenisOptions : { lerp : 0.1 , duration : 1.2 , easing : ( t…" at bounding box center [378, 266] width 276 height 350
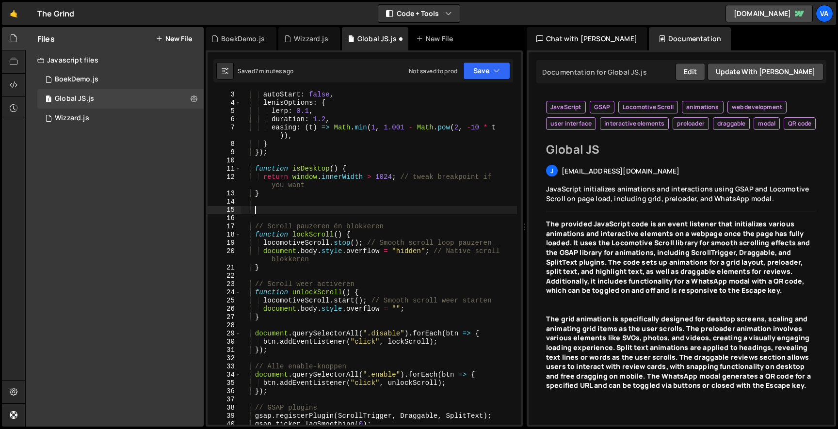
paste textarea "}"
type textarea "}"
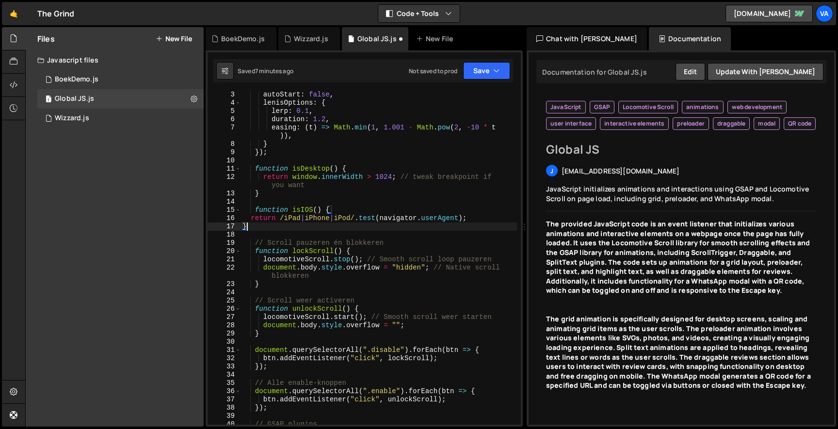
click at [270, 233] on div "autoStart : false , lenisOptions : { lerp : 0.1 , duration : 1.2 , easing : ( t…" at bounding box center [378, 266] width 276 height 350
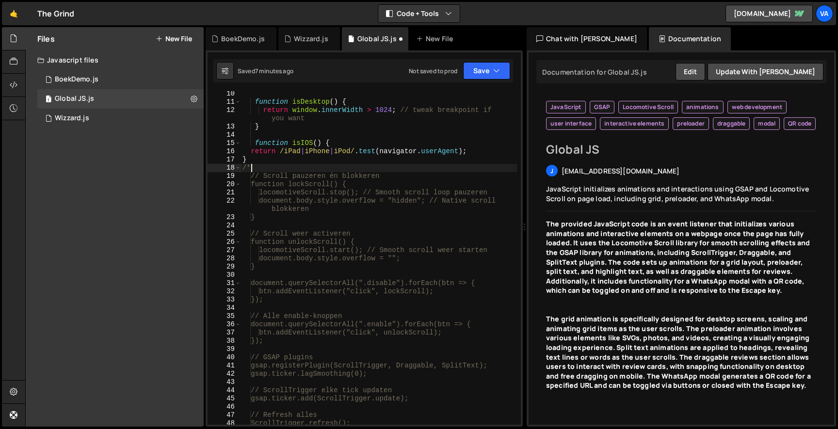
scroll to position [85, 0]
click at [287, 265] on div "function isDesktop ( ) { return window . innerWidth > 1024 ; // tweak breakpoin…" at bounding box center [378, 263] width 276 height 350
type textarea "}"
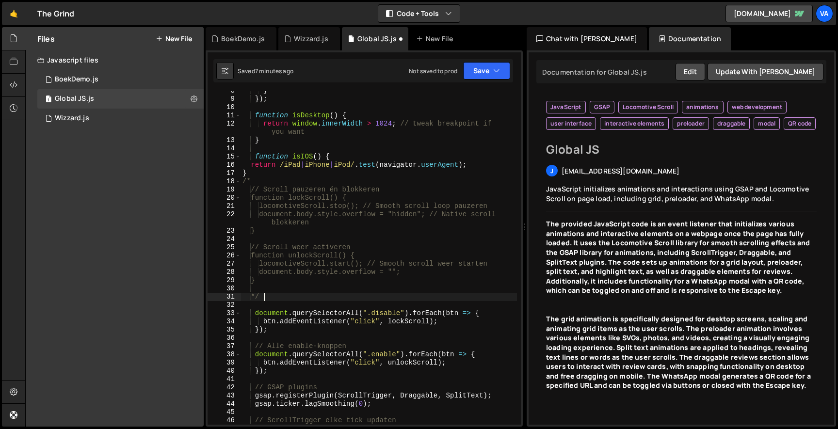
scroll to position [41, 0]
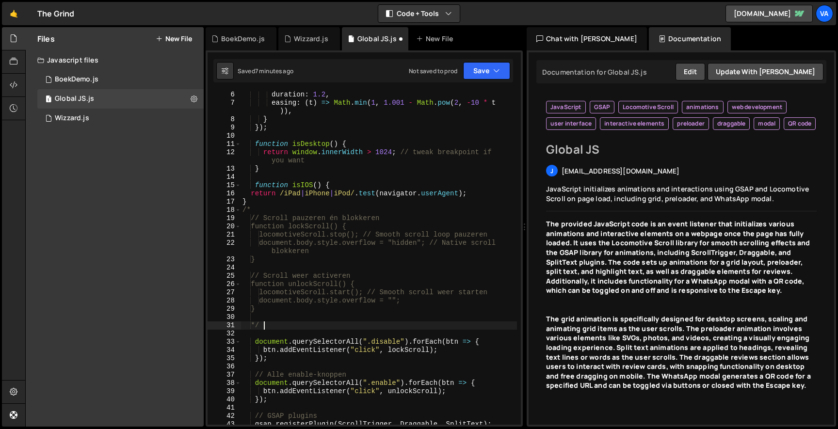
click at [475, 193] on div "duration : 1.2 , easing : ( t ) => Math . min ( 1 , 1.001 - Math . pow ( 2 , - …" at bounding box center [378, 266] width 276 height 350
type textarea "return /iPad|iPhone|iPod/.test(navigator.userAgent);"
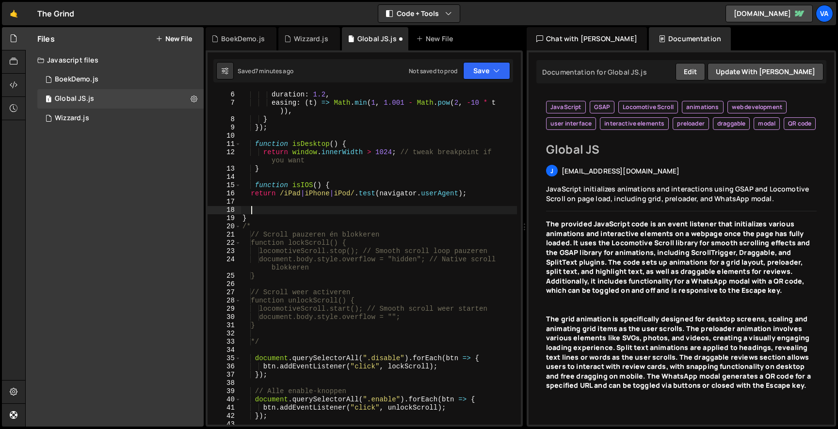
paste textarea "}"
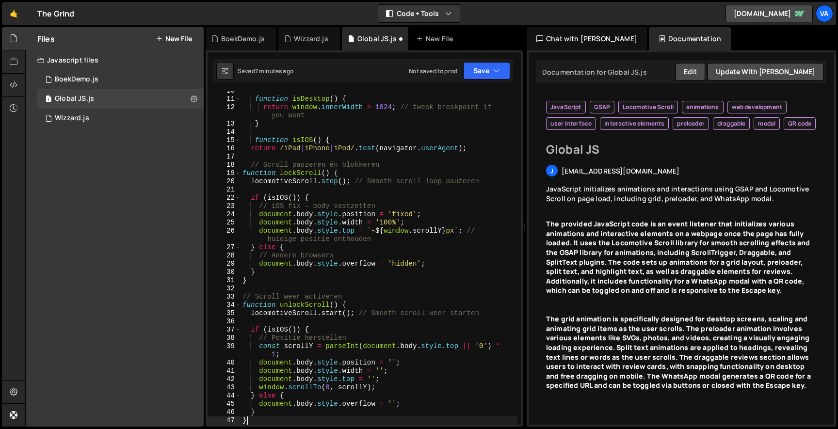
scroll to position [87, 0]
click at [472, 70] on button "Save" at bounding box center [486, 70] width 47 height 17
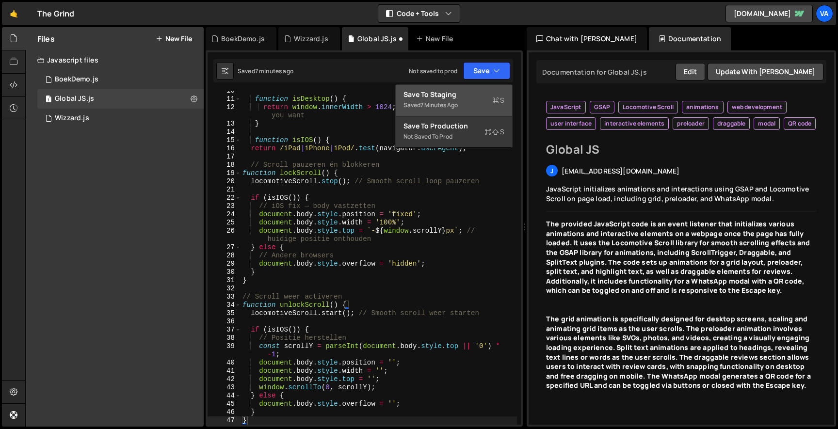
click at [465, 92] on div "Save to Staging S" at bounding box center [453, 95] width 101 height 10
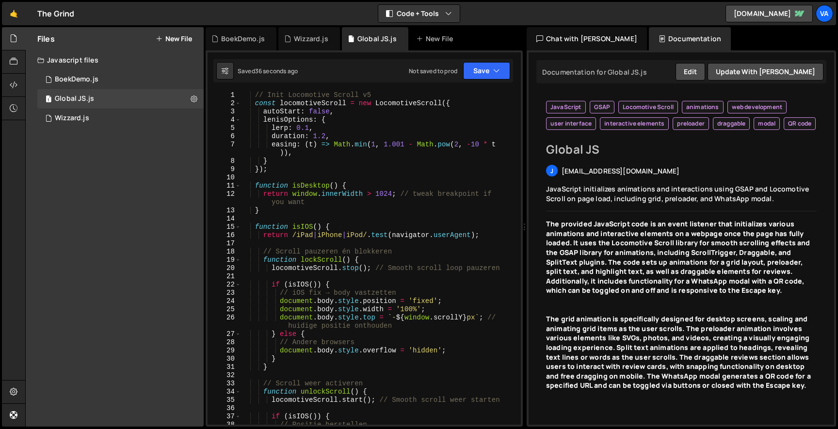
scroll to position [0, 0]
click at [337, 137] on div "// Init Locomotive Scroll v5 const locomotiveScroll = new LocomotiveScroll ({ a…" at bounding box center [378, 270] width 276 height 358
type textarea "});"
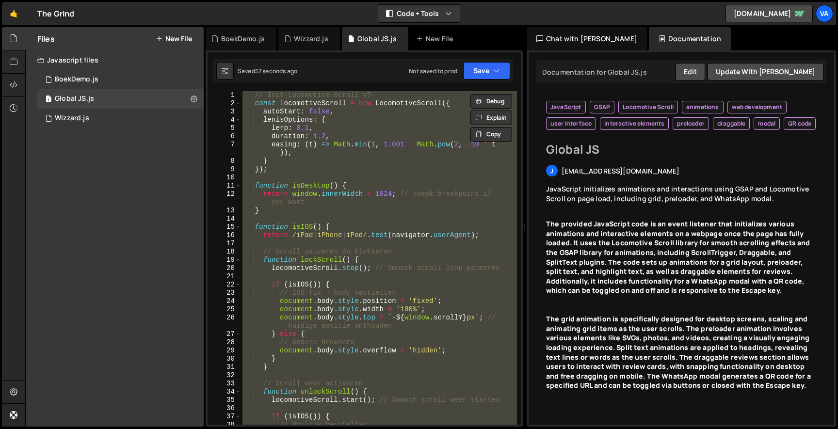
click at [321, 218] on div "// Init Locomotive Scroll v5 const locomotiveScroll = new LocomotiveScroll ({ a…" at bounding box center [378, 258] width 276 height 334
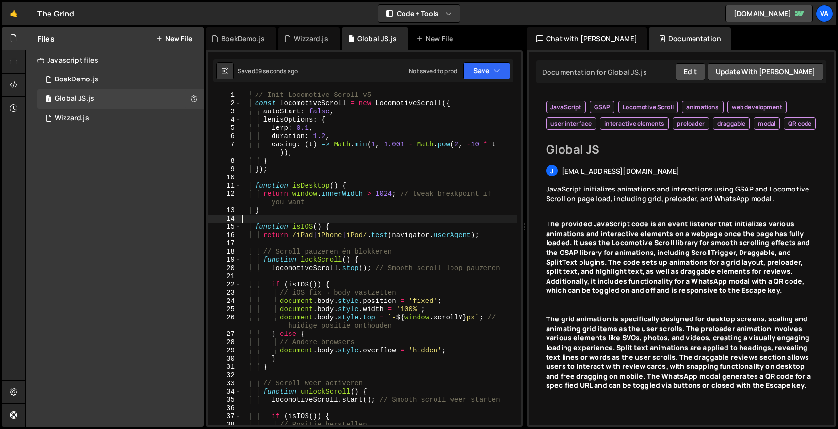
click at [296, 249] on div "// Init Locomotive Scroll v5 const locomotiveScroll = new LocomotiveScroll ({ a…" at bounding box center [378, 270] width 276 height 358
type textarea "// Scroll pauzeren én blokkeren"
type textarea "}"
type textarea "});"
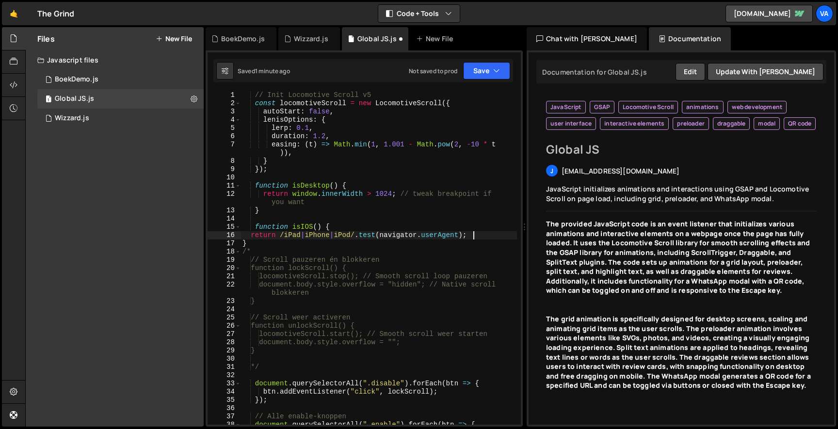
click at [298, 247] on div "// Init Locomotive Scroll v5 const locomotiveScroll = new LocomotiveScroll ({ a…" at bounding box center [378, 266] width 276 height 350
type textarea "}"
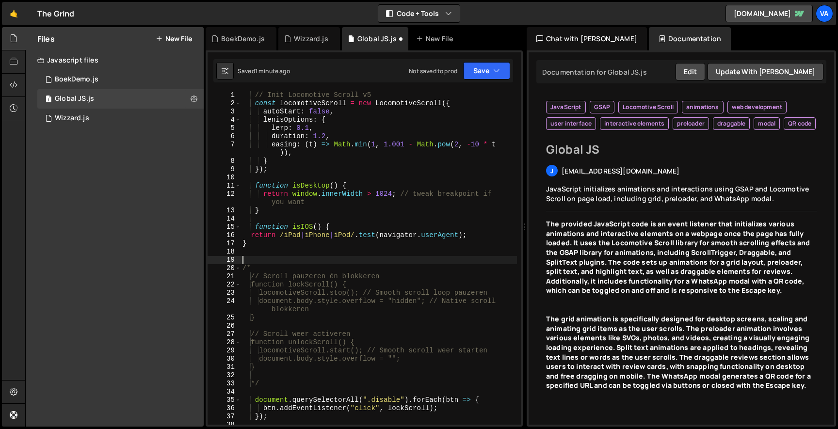
paste textarea "}"
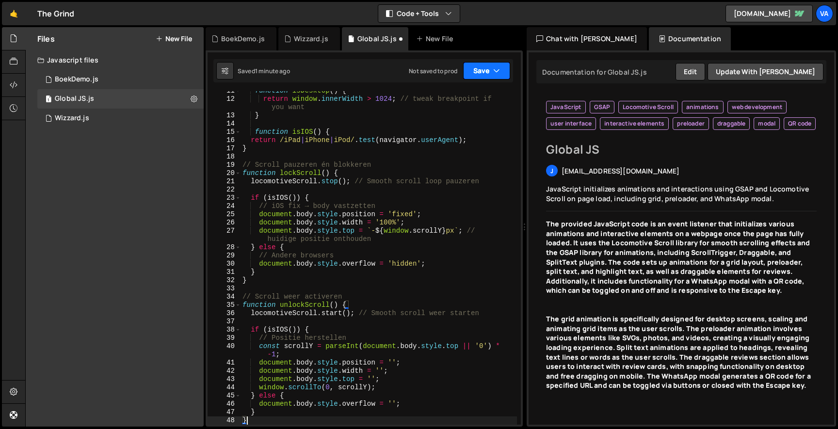
click at [493, 64] on button "Save" at bounding box center [486, 70] width 47 height 17
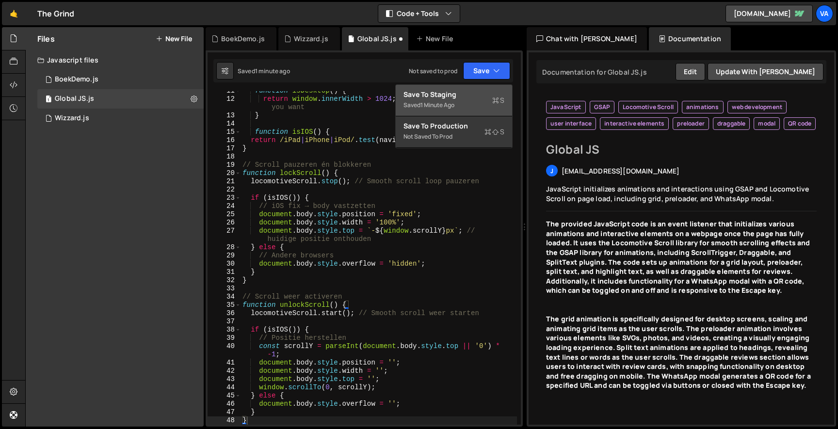
click at [479, 96] on div "Save to Staging S" at bounding box center [453, 95] width 101 height 10
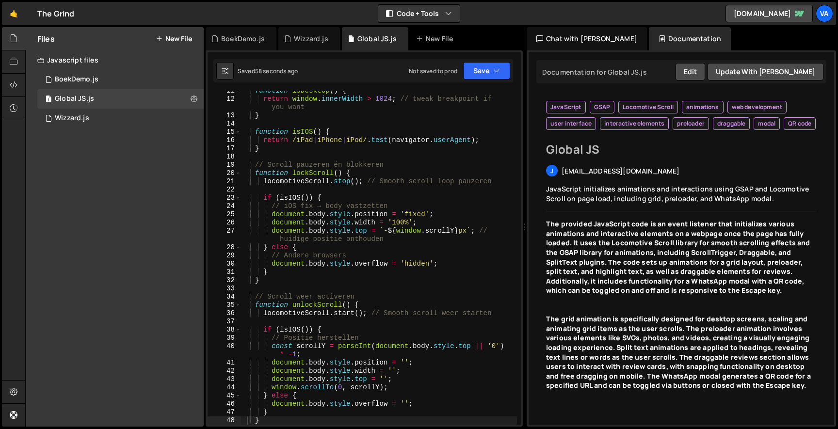
click at [417, 265] on div "function isDesktop ( ) { return window . innerWidth > 1024 ; // tweak breakpoin…" at bounding box center [378, 262] width 276 height 350
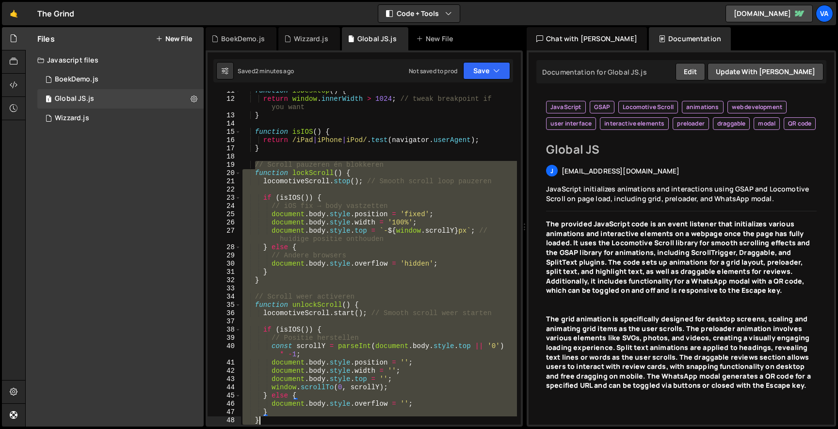
scroll to position [120, 0]
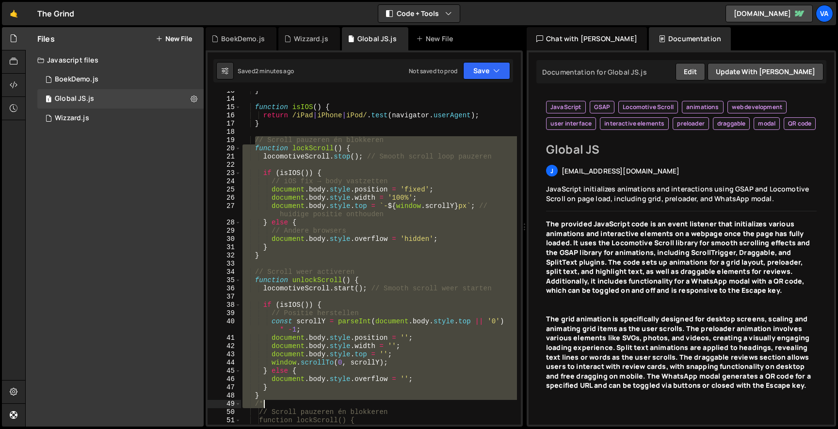
drag, startPoint x: 255, startPoint y: 165, endPoint x: 284, endPoint y: 400, distance: 236.8
click at [284, 400] on div "} function isIOS ( ) { return /iPad | iPhone | iPod/ . test ( navigator . userA…" at bounding box center [378, 262] width 276 height 350
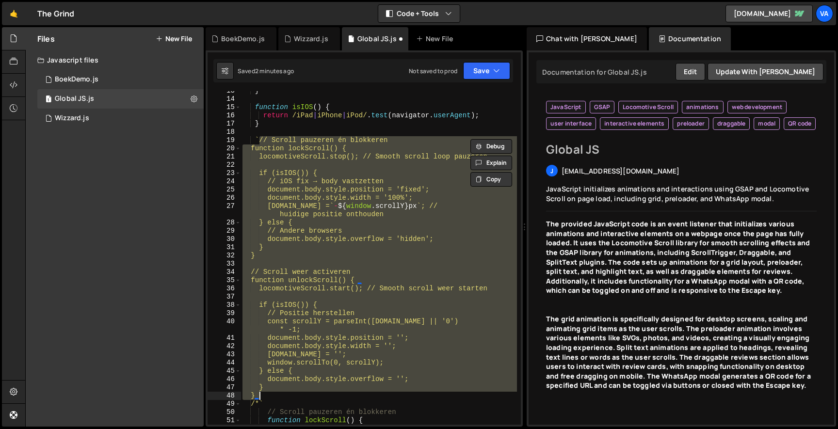
type textarea "`"
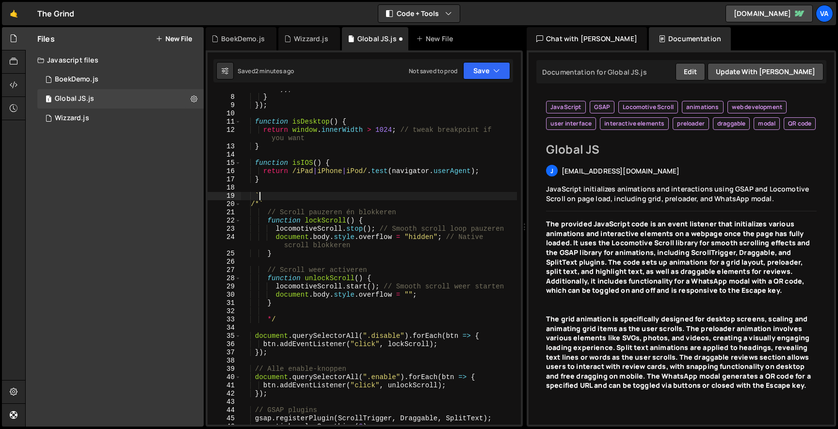
scroll to position [62, 0]
click at [281, 207] on div "easing : ( t ) => Math . min ( 1 , 1.001 - Math . pow ( 2 , - 10 * t )) , } }) …" at bounding box center [378, 257] width 276 height 358
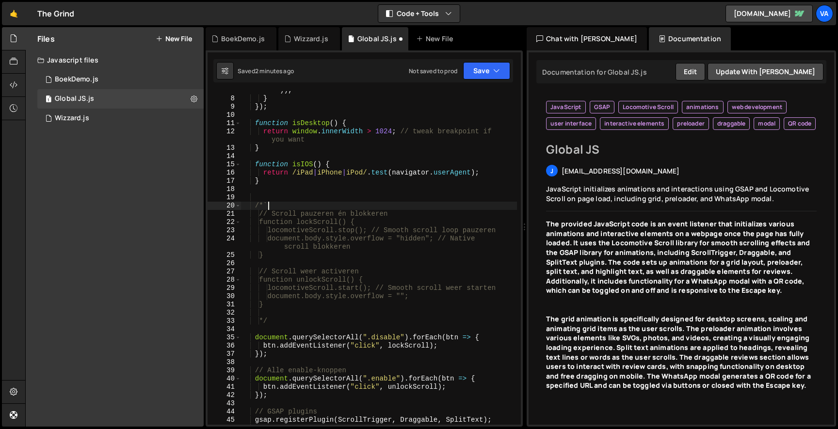
type textarea "/*"
click at [277, 191] on div "easing : ( t ) => Math . min ( 1 , 1.001 - Math . pow ( 2 , - 10 * t )) , } }) …" at bounding box center [378, 257] width 276 height 358
type textarea "}"
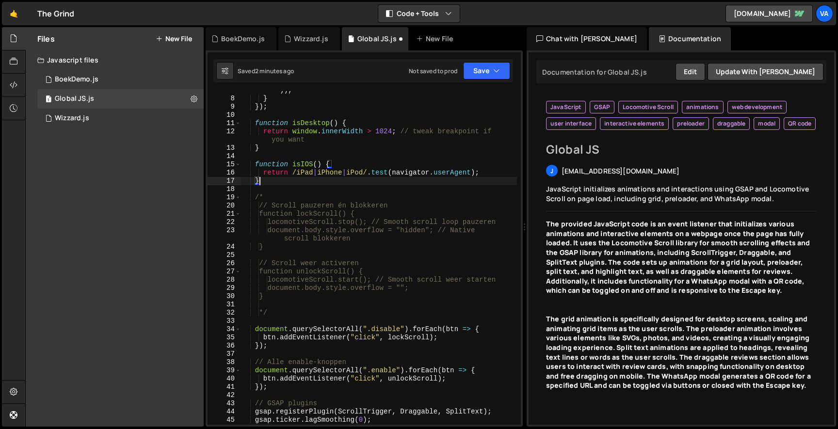
scroll to position [0, 0]
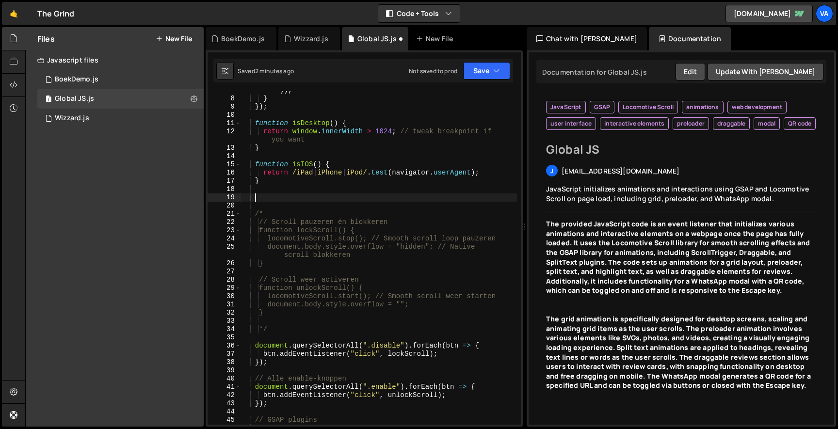
paste textarea "}"
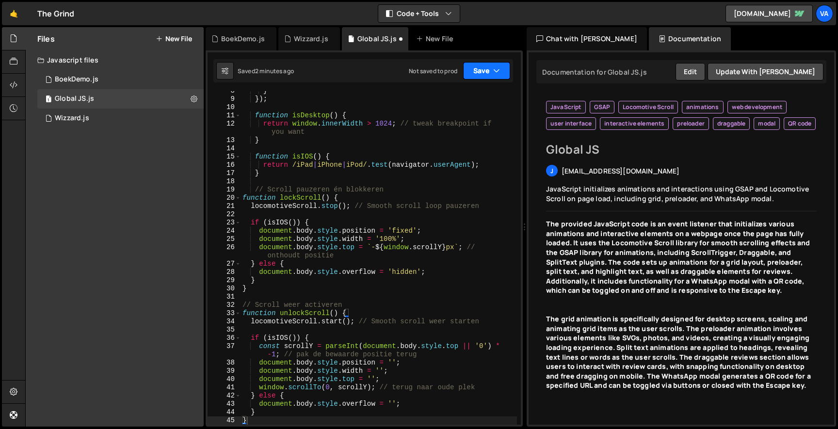
click at [493, 67] on button "Save" at bounding box center [486, 70] width 47 height 17
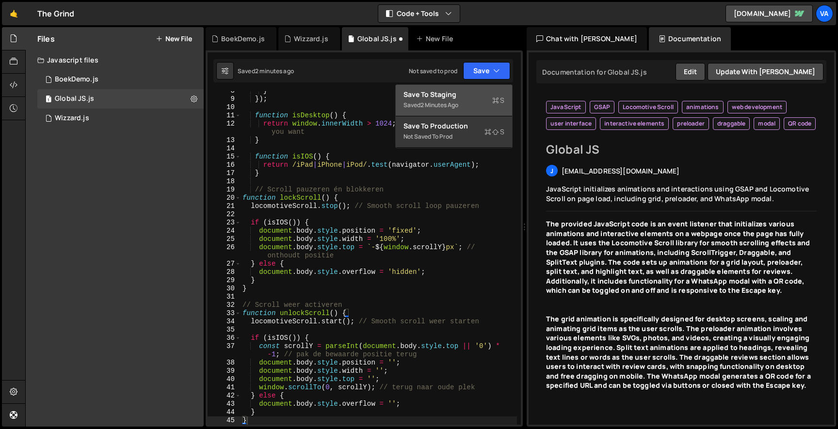
click at [475, 101] on div "Saved 2 minutes ago" at bounding box center [453, 105] width 101 height 12
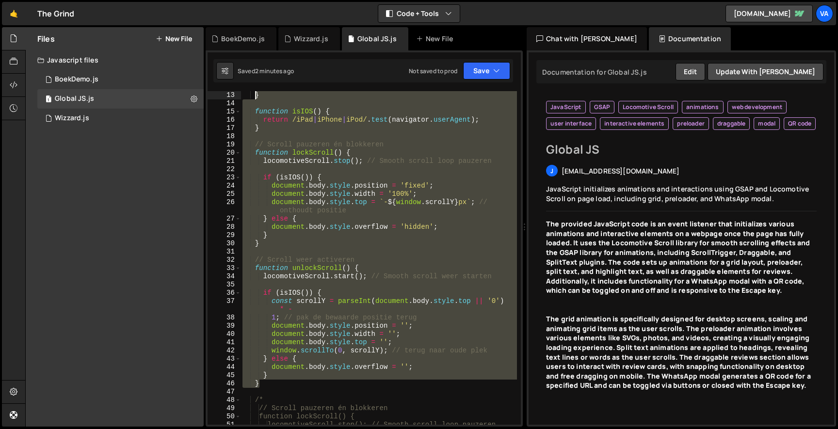
scroll to position [91, 0]
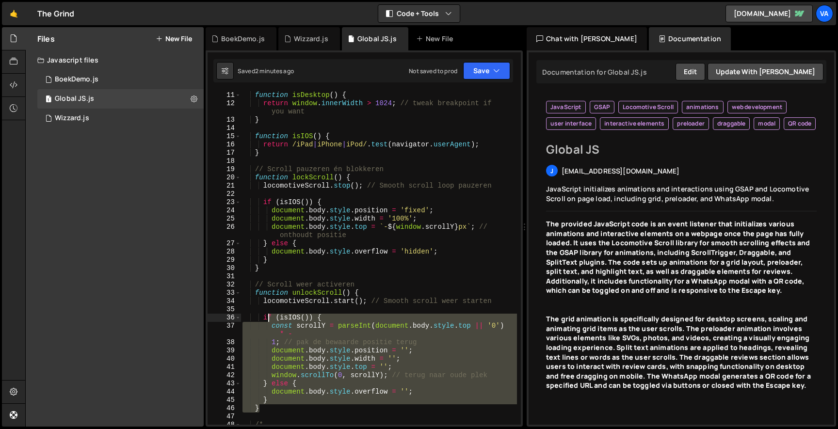
drag, startPoint x: 263, startPoint y: 186, endPoint x: 269, endPoint y: 333, distance: 147.5
click at [269, 327] on div "function isDesktop ( ) { return window . innerWidth > 1024 ; // tweak breakpoin…" at bounding box center [378, 266] width 276 height 350
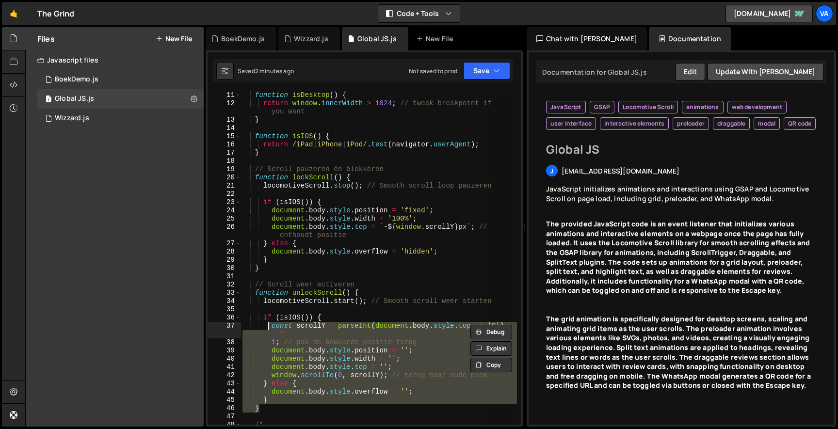
click at [269, 333] on div "function isDesktop ( ) { return window . innerWidth > 1024 ; // tweak breakpoin…" at bounding box center [378, 258] width 276 height 334
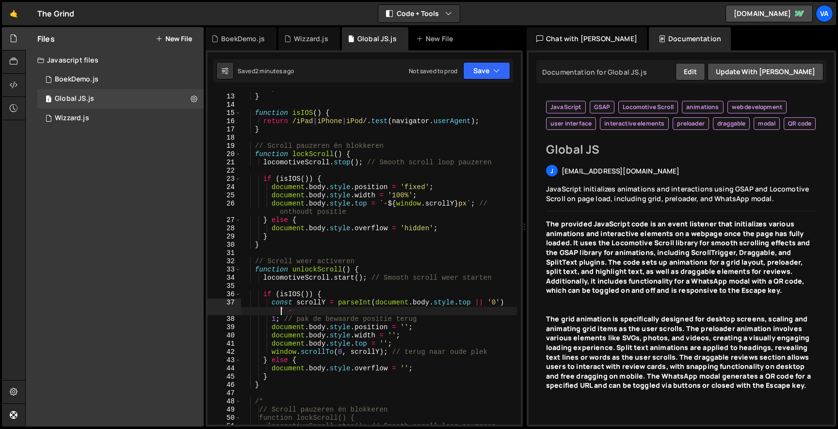
scroll to position [111, 0]
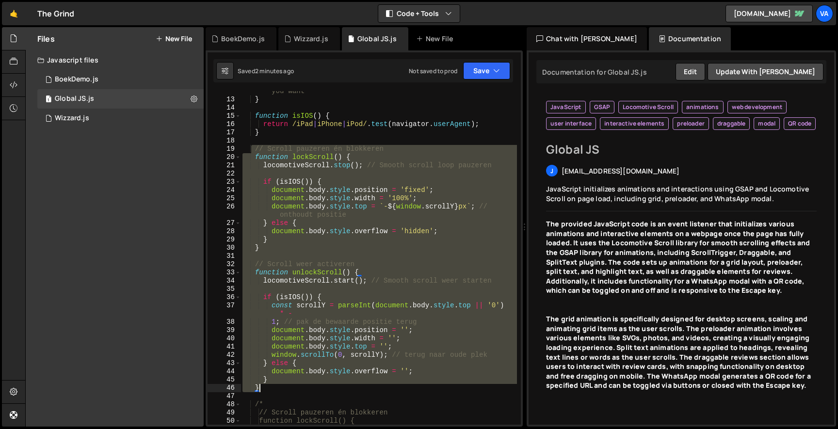
drag, startPoint x: 253, startPoint y: 147, endPoint x: 286, endPoint y: 387, distance: 242.1
click at [286, 387] on div "return window . innerWidth > 1024 ; // tweak breakpoint if you want } function …" at bounding box center [378, 258] width 276 height 358
paste textarea
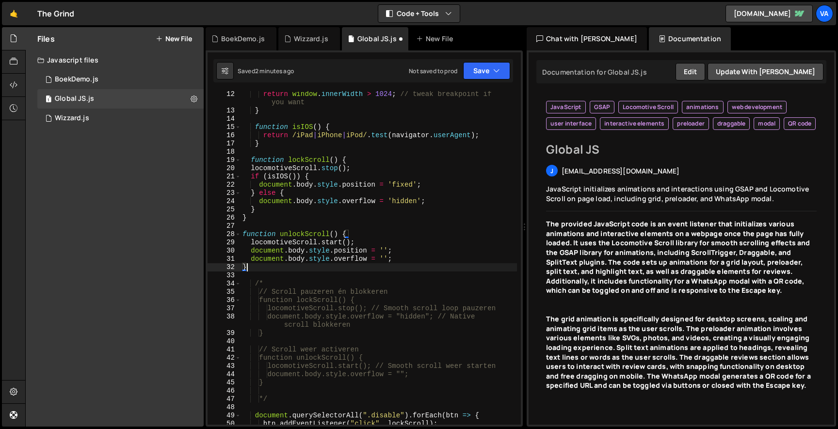
scroll to position [92, 0]
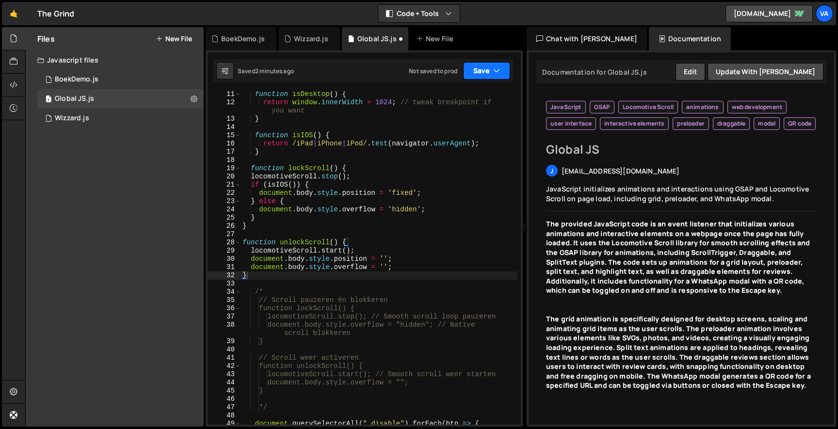
click at [477, 76] on button "Save" at bounding box center [486, 70] width 47 height 17
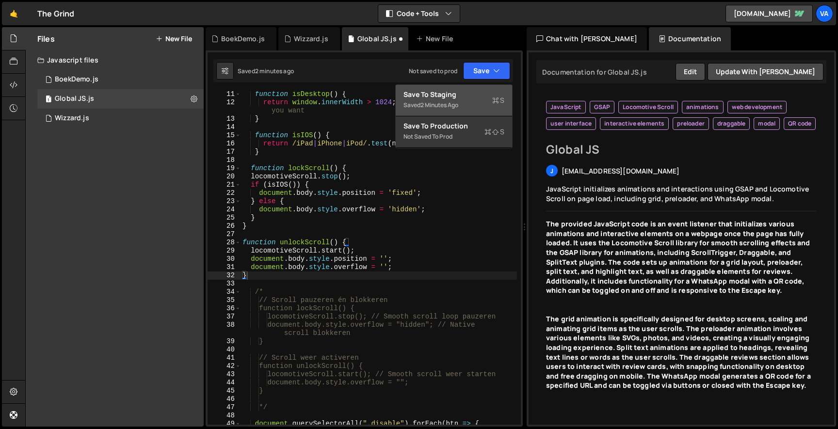
click at [470, 95] on div "Save to Staging S" at bounding box center [453, 95] width 101 height 10
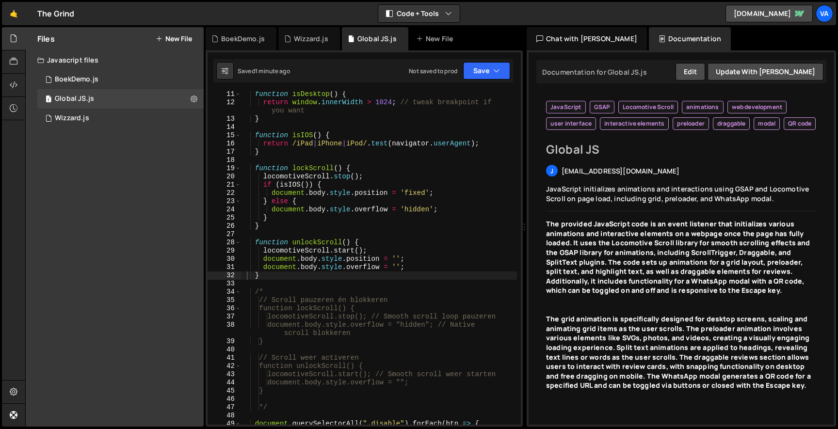
scroll to position [75, 0]
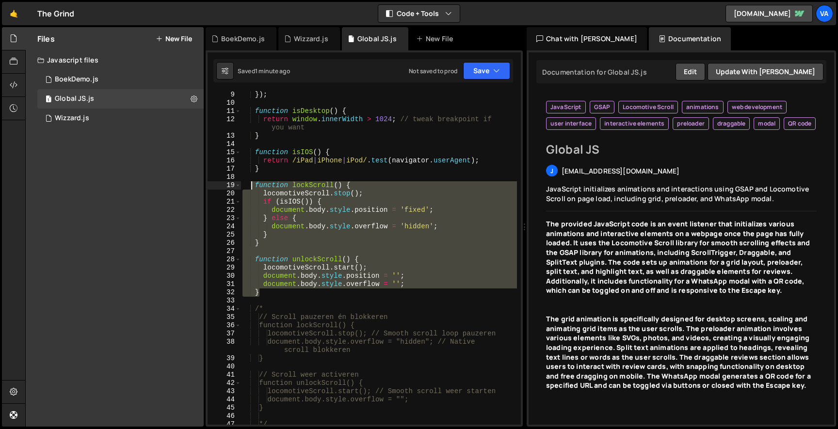
drag, startPoint x: 268, startPoint y: 295, endPoint x: 250, endPoint y: 187, distance: 109.7
click at [250, 187] on div "}) ; function isDesktop ( ) { return window . innerWidth > 1024 ; // tweak brea…" at bounding box center [378, 266] width 276 height 350
paste textarea "}"
type textarea "}"
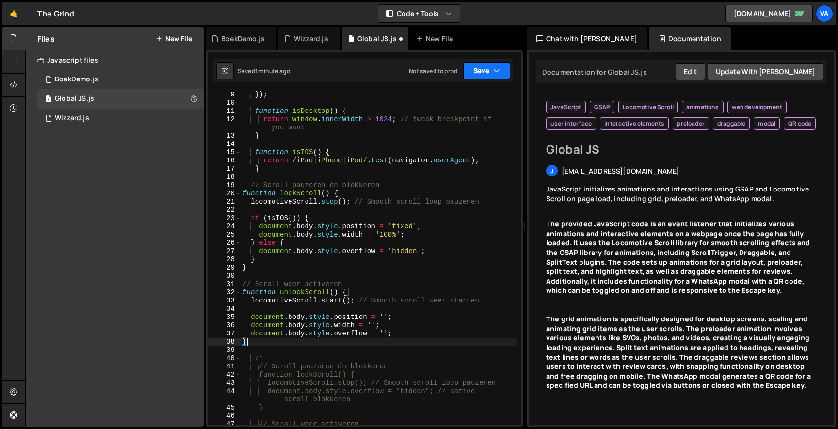
click at [491, 69] on button "Save" at bounding box center [486, 70] width 47 height 17
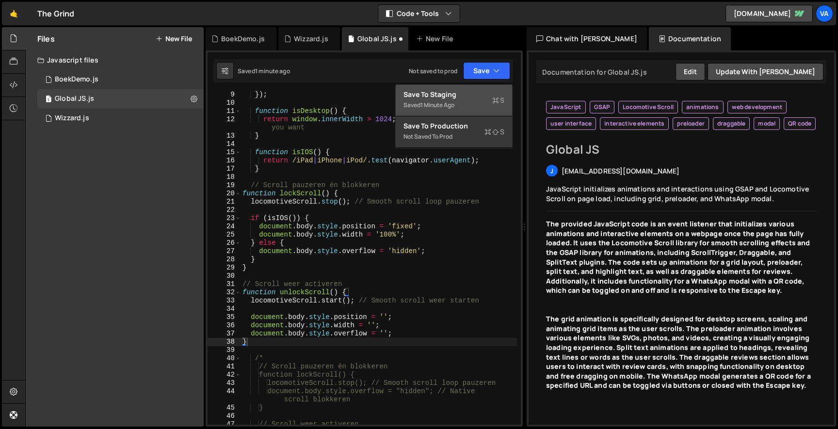
click at [474, 97] on div "Save to Staging S" at bounding box center [453, 95] width 101 height 10
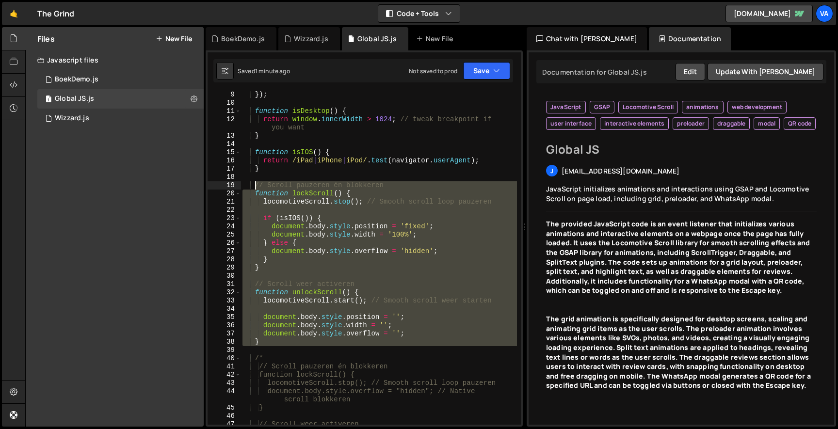
drag, startPoint x: 266, startPoint y: 347, endPoint x: 254, endPoint y: 185, distance: 162.3
click at [254, 185] on div "}) ; function isDesktop ( ) { return window . innerWidth > 1024 ; // tweak brea…" at bounding box center [378, 266] width 276 height 350
paste textarea "}"
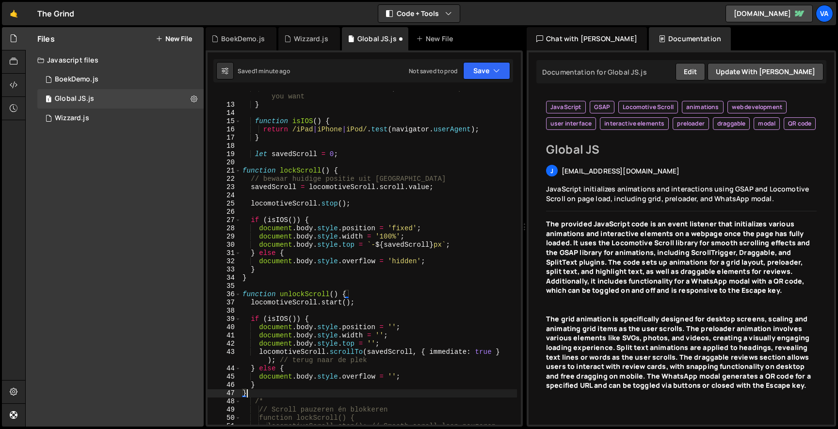
scroll to position [172, 0]
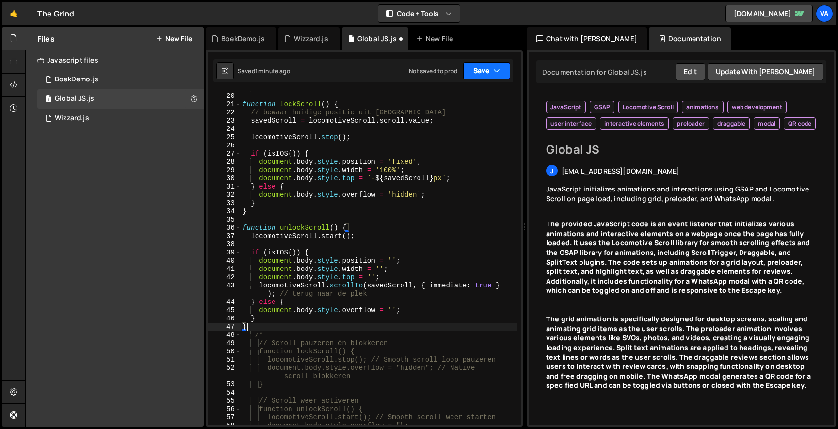
click at [484, 63] on button "Save" at bounding box center [486, 70] width 47 height 17
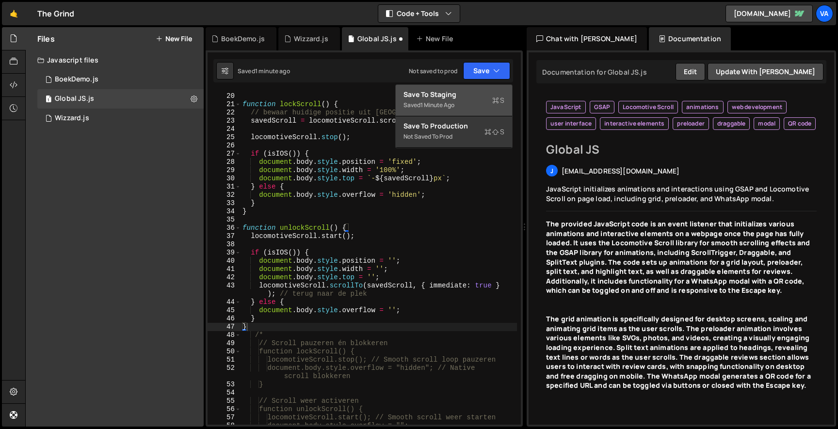
click at [465, 94] on div "Save to Staging S" at bounding box center [453, 95] width 101 height 10
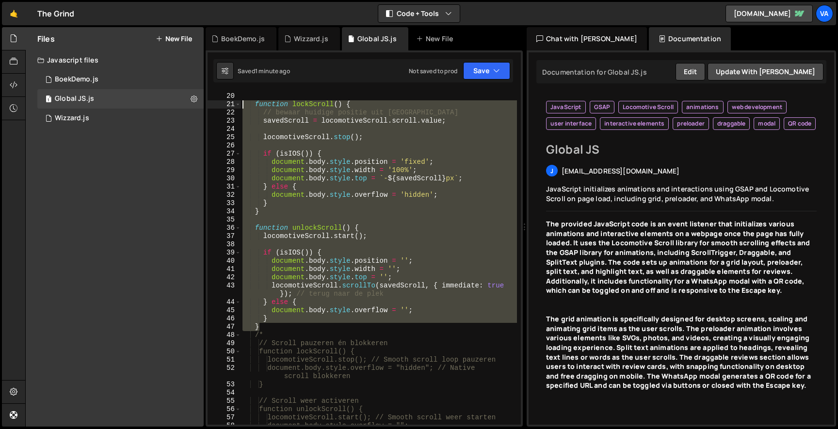
drag, startPoint x: 276, startPoint y: 327, endPoint x: 245, endPoint y: 102, distance: 227.1
click at [245, 102] on div "let savedScroll = 0 ; function lockScroll ( ) { // bewaar huidige positie uit […" at bounding box center [378, 259] width 276 height 350
type textarea "function lockScroll() { // bewaar huidige positie uit [GEOGRAPHIC_DATA]"
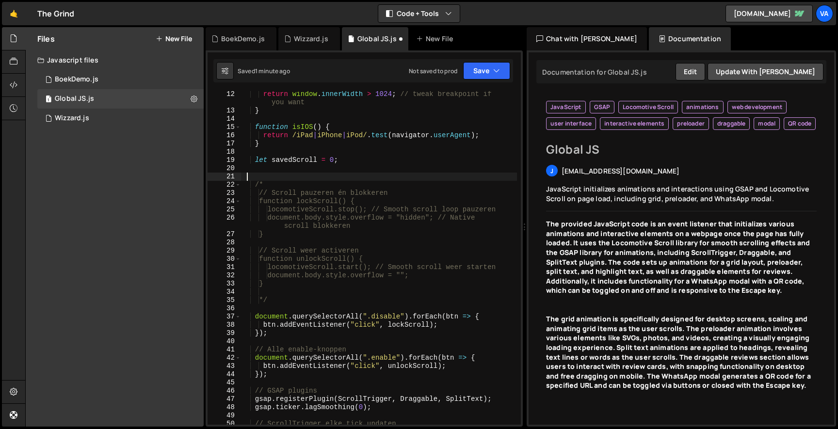
scroll to position [0, 0]
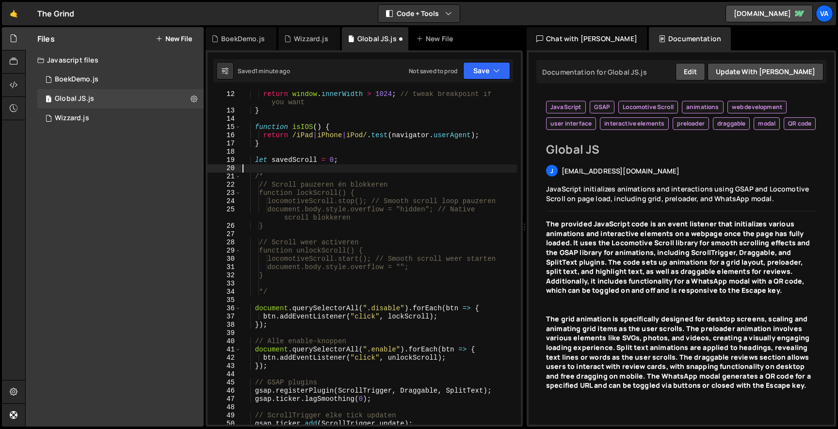
click at [267, 177] on div "return window . innerWidth > 1024 ; // tweak breakpoint if you want } function …" at bounding box center [378, 269] width 276 height 358
type textarea "/"
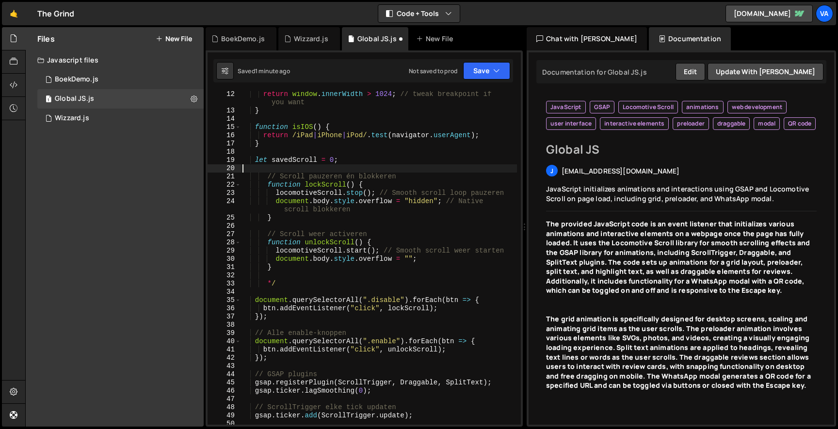
type textarea "let savedScroll = 0;"
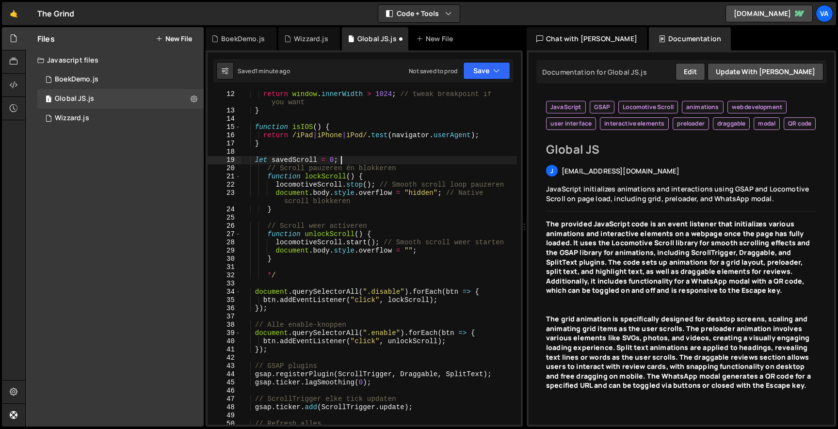
scroll to position [0, 0]
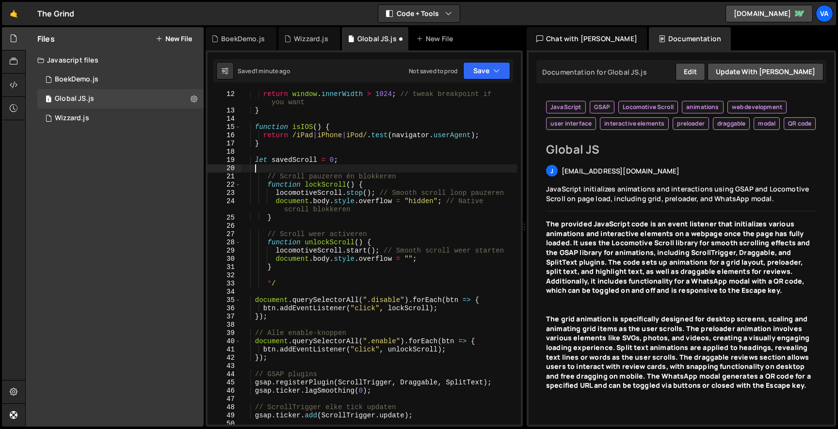
click at [281, 282] on div "return window . innerWidth > 1024 ; // tweak breakpoint if you want } function …" at bounding box center [378, 269] width 276 height 358
type textarea "*"
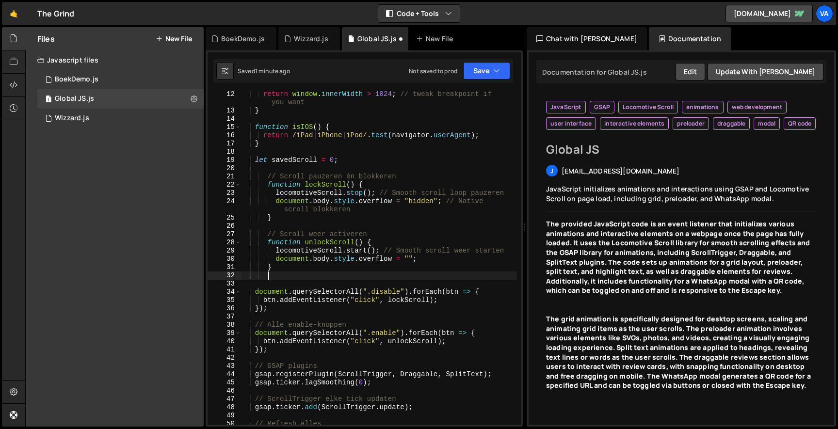
click at [432, 200] on div "return window . innerWidth > 1024 ; // tweak breakpoint if you want } function …" at bounding box center [378, 269] width 276 height 358
click at [393, 236] on div "return window . innerWidth > 1024 ; // tweak breakpoint if you want } function …" at bounding box center [378, 269] width 276 height 358
type textarea "// Scroll weer activeren"
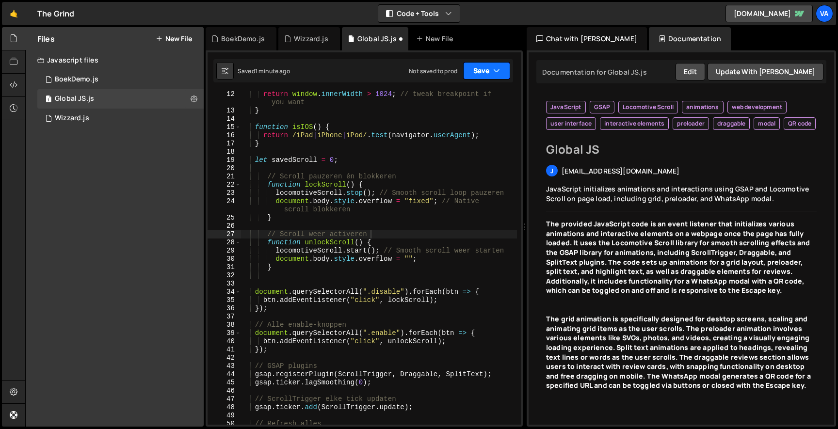
click at [478, 73] on button "Save" at bounding box center [486, 70] width 47 height 17
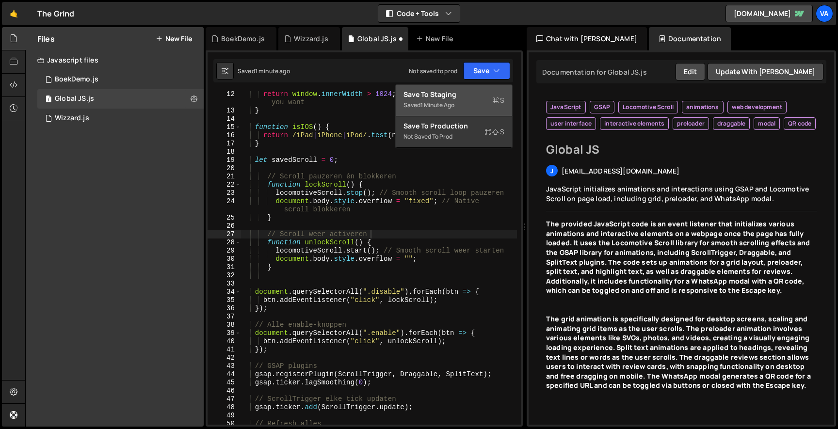
click at [471, 94] on div "Save to Staging S" at bounding box center [453, 95] width 101 height 10
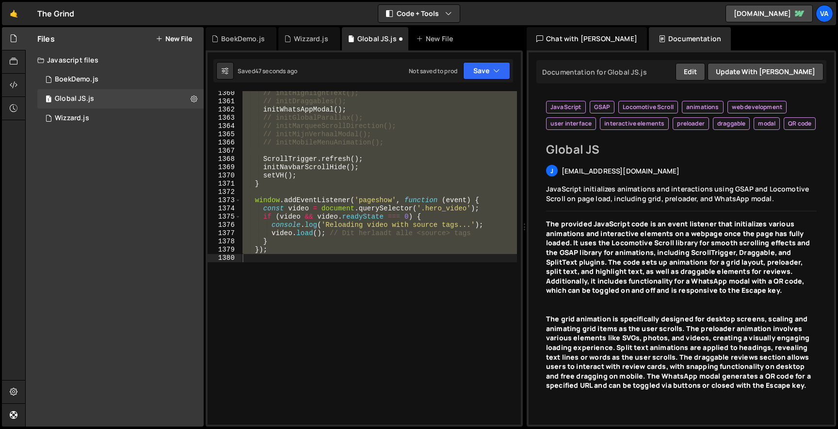
scroll to position [39, 0]
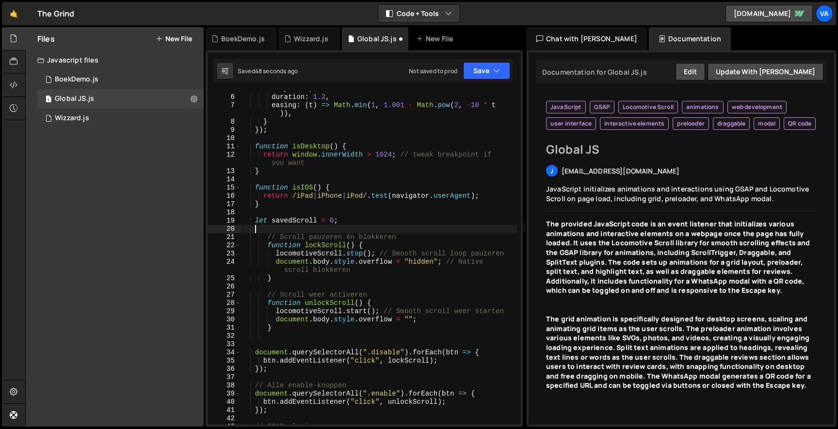
click at [424, 231] on div "lerp : 0.1 , duration : 1.2 , easing : ( t ) => Math . min ( 1 , 1.001 - Math .…" at bounding box center [378, 260] width 276 height 350
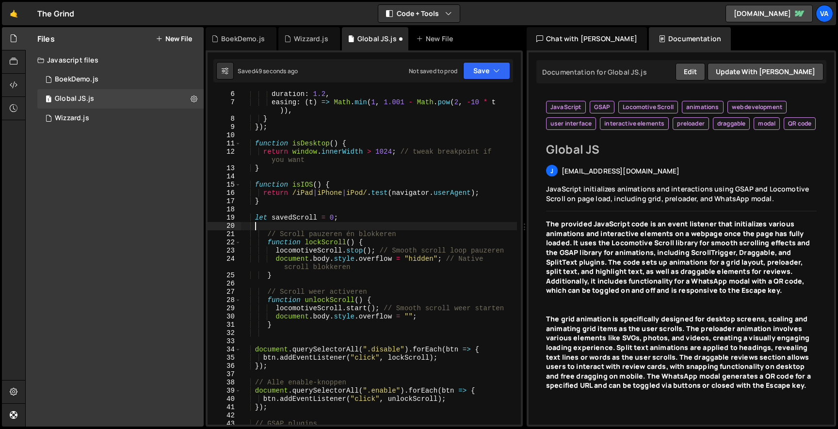
scroll to position [50, 0]
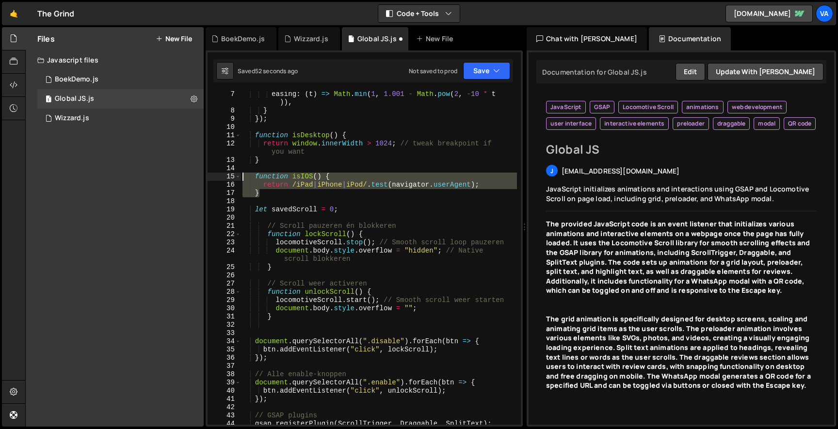
drag, startPoint x: 266, startPoint y: 192, endPoint x: 225, endPoint y: 174, distance: 44.3
click at [225, 174] on div "7 8 9 10 11 12 13 14 15 16 17 18 19 20 21 22 23 24 25 26 27 28 29 30 31 32 33 3…" at bounding box center [363, 258] width 313 height 334
type textarea "function isIOS() { return /iPad|iPhone|iPod/.test(navigator.userAgent);"
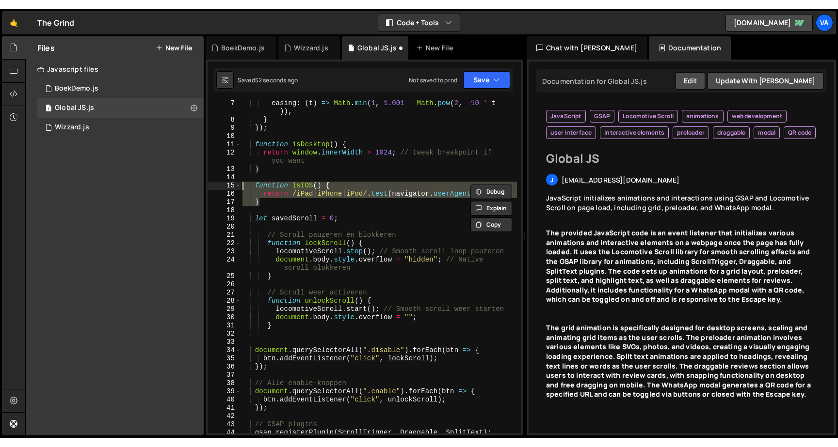
scroll to position [0, 0]
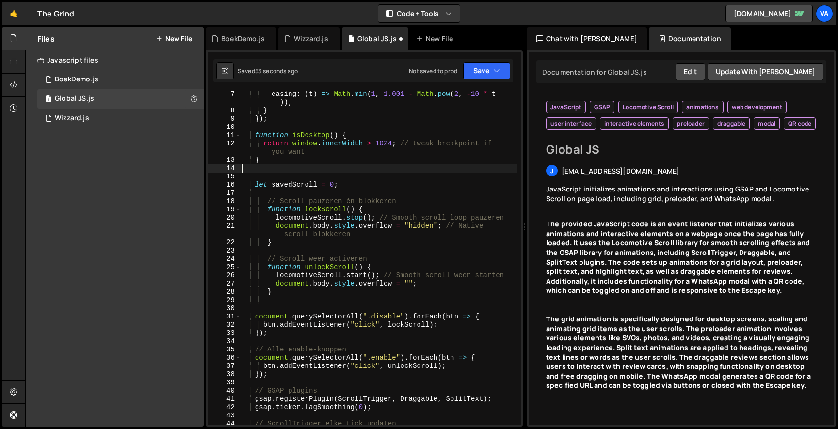
type textarea "}"
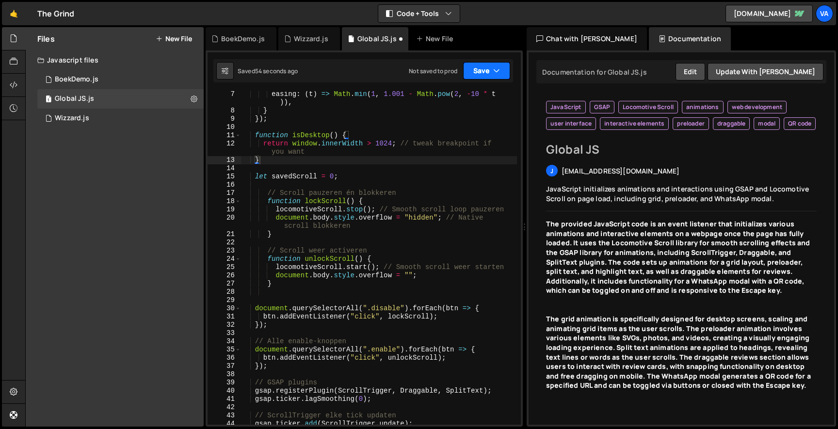
click at [478, 76] on button "Save" at bounding box center [486, 70] width 47 height 17
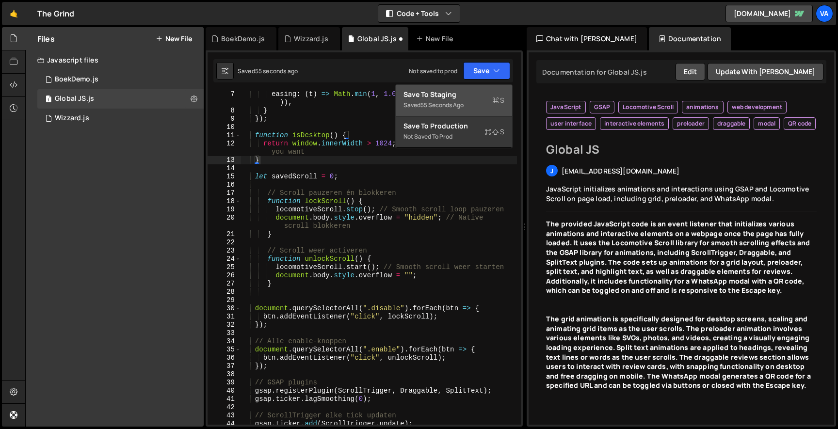
click at [467, 100] on div "Saved 55 seconds ago" at bounding box center [453, 105] width 101 height 12
